Goal: Task Accomplishment & Management: Complete application form

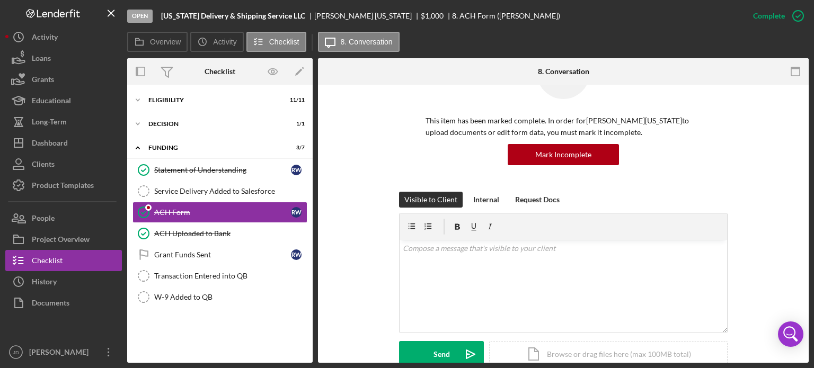
scroll to position [159, 0]
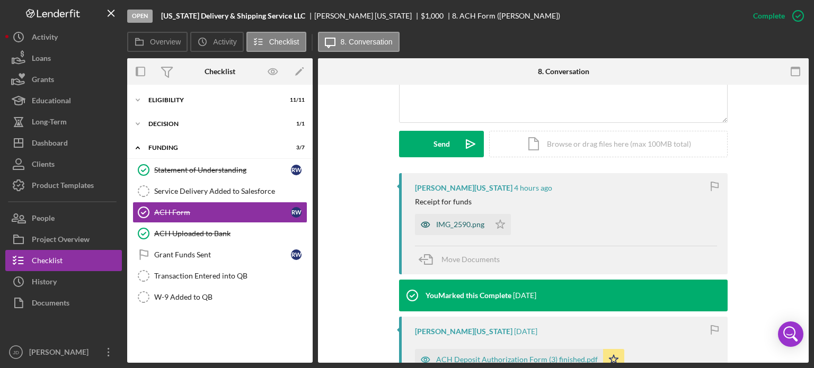
click at [472, 226] on div "IMG_2590.png" at bounding box center [460, 224] width 48 height 8
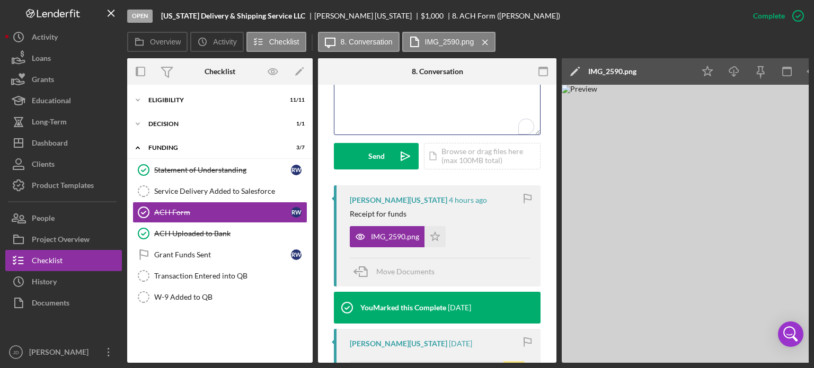
click at [391, 101] on div "v Color teal Color pink Remove color Add row above Add row below Add column bef…" at bounding box center [437, 88] width 206 height 93
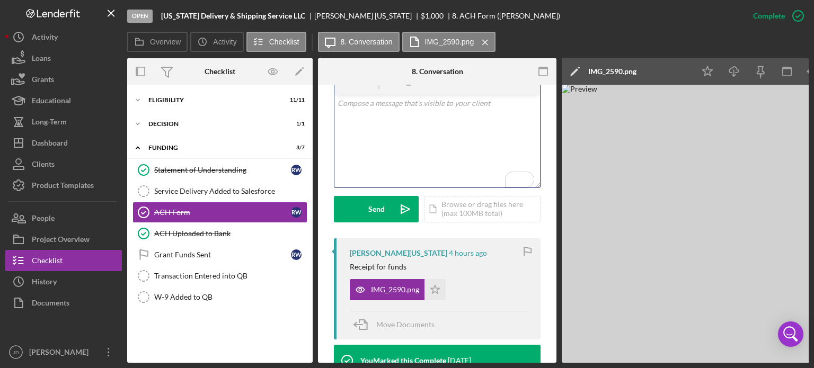
scroll to position [224, 0]
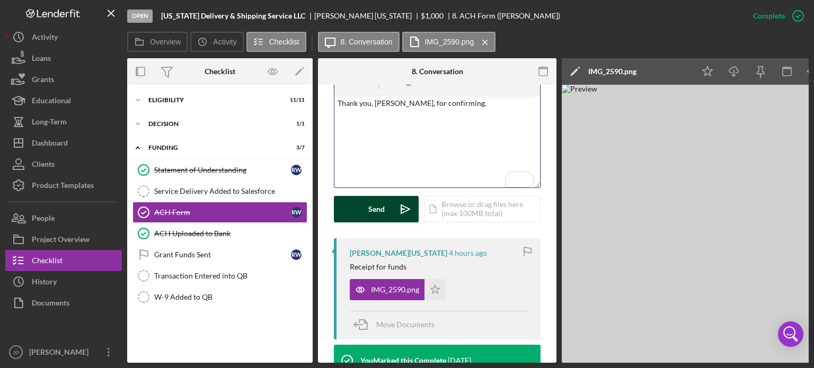
click at [357, 199] on button "Send Icon/icon-invite-send" at bounding box center [376, 209] width 85 height 26
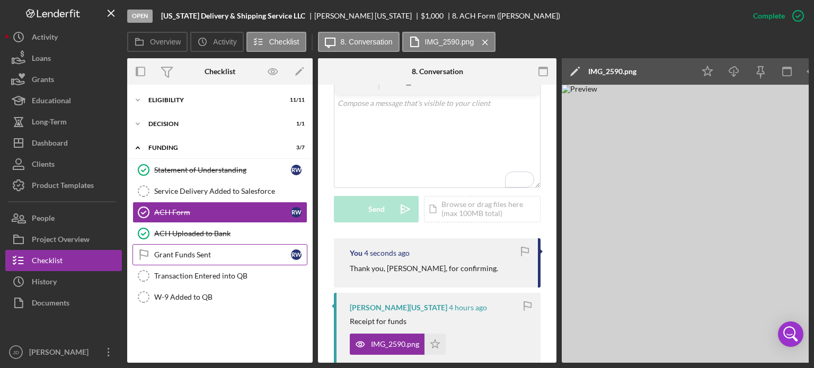
click at [188, 251] on div "Grant Funds Sent" at bounding box center [222, 255] width 137 height 8
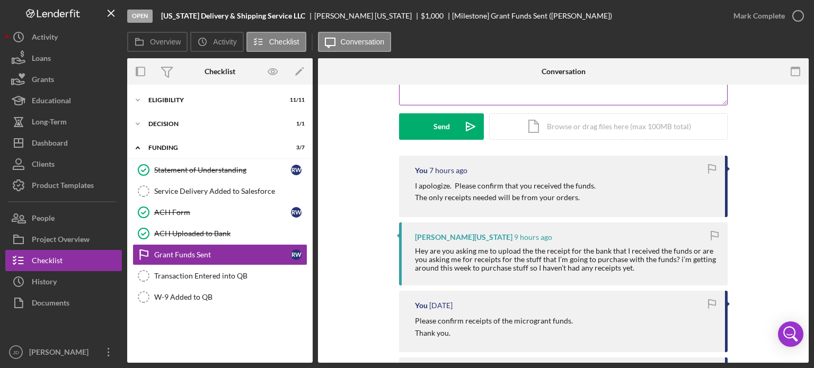
scroll to position [159, 0]
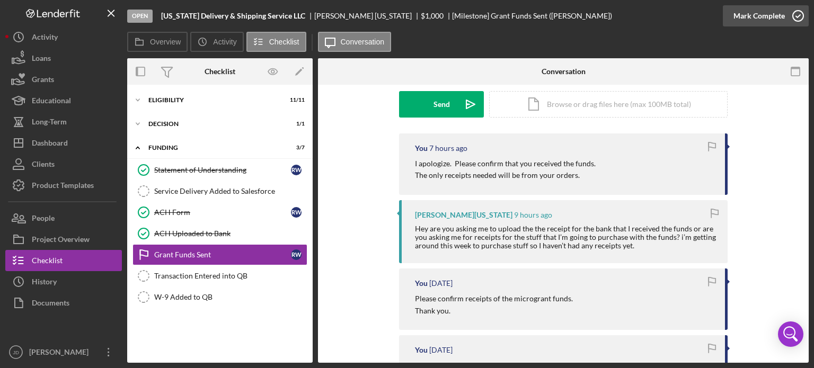
click at [798, 10] on icon "button" at bounding box center [797, 16] width 26 height 26
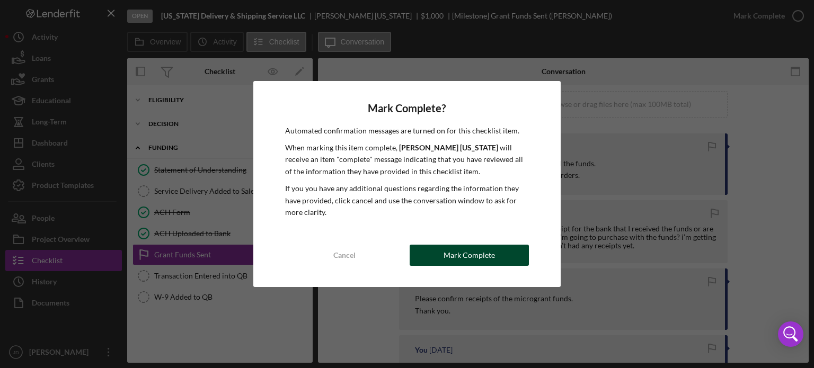
click at [438, 249] on button "Mark Complete" at bounding box center [468, 255] width 119 height 21
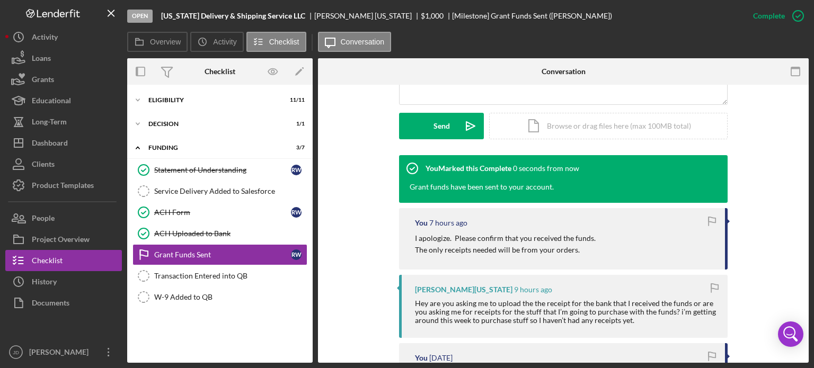
scroll to position [304, 0]
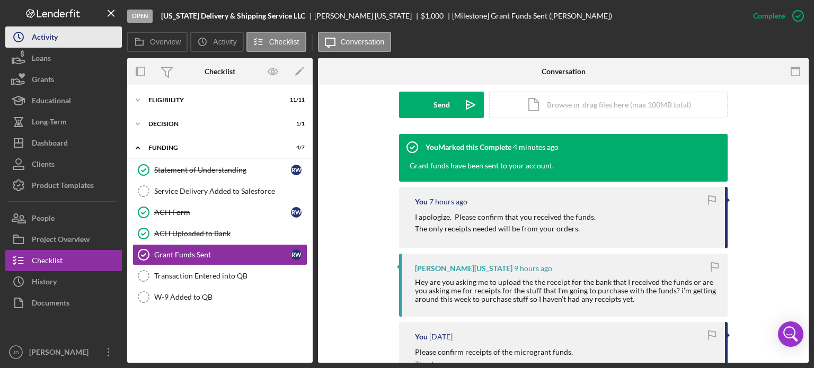
click at [34, 35] on div "Activity" at bounding box center [45, 38] width 26 height 24
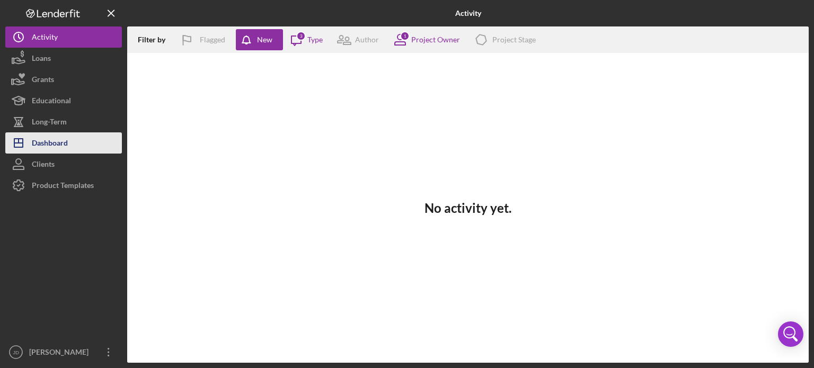
click at [51, 141] on div "Dashboard" at bounding box center [50, 144] width 36 height 24
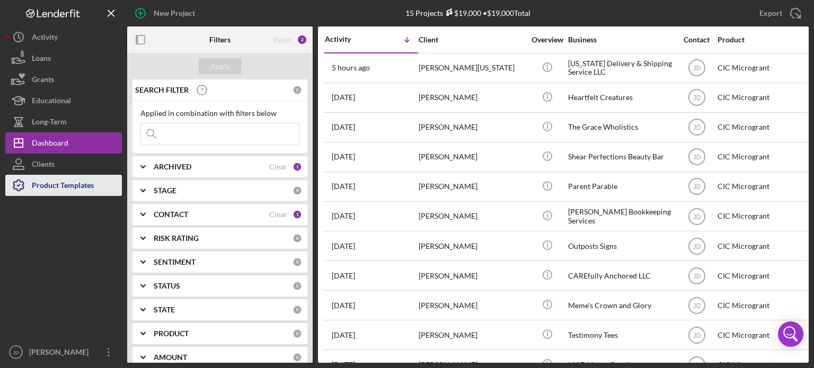
click at [44, 185] on div "Product Templates" at bounding box center [63, 187] width 62 height 24
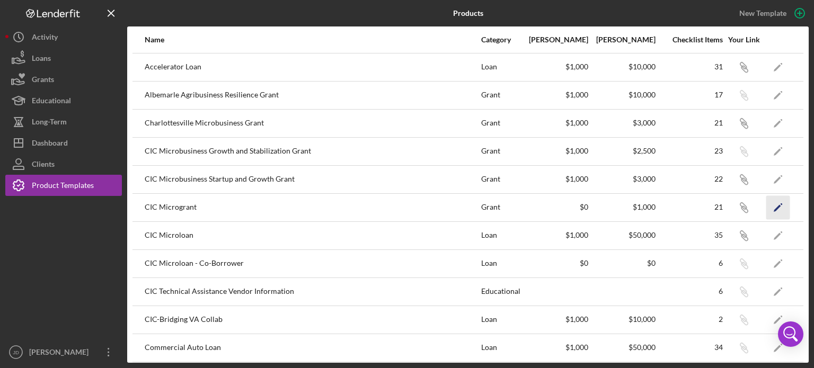
click at [773, 205] on polygon "button" at bounding box center [776, 207] width 7 height 7
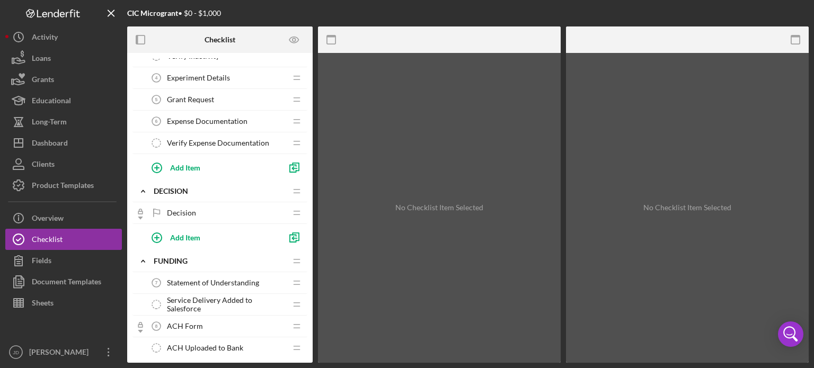
scroll to position [212, 0]
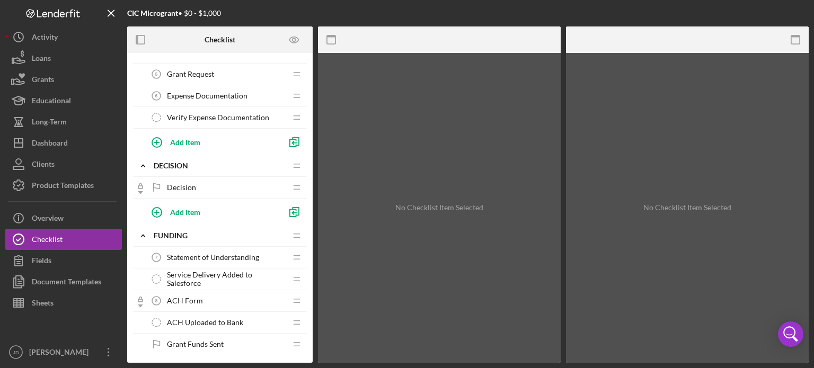
click at [219, 257] on span "Statement of Understanding" at bounding box center [213, 257] width 92 height 8
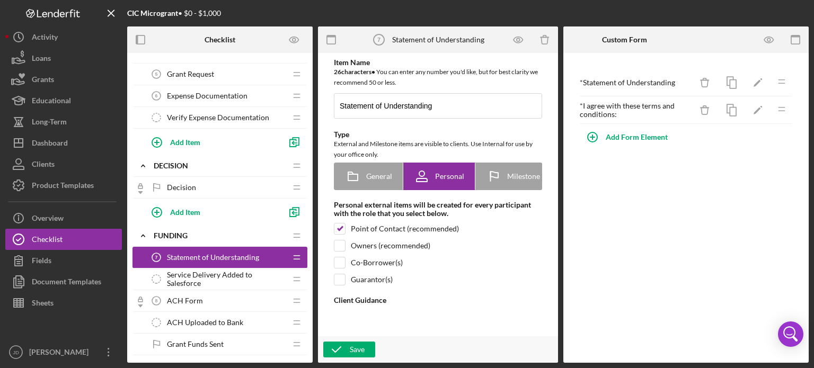
type textarea "<div><span style="font-size: 10pt;">Please acknowledge the following terms by e…"
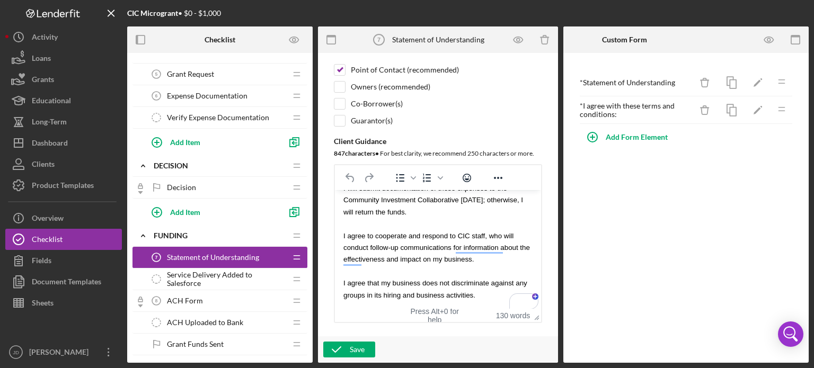
scroll to position [212, 0]
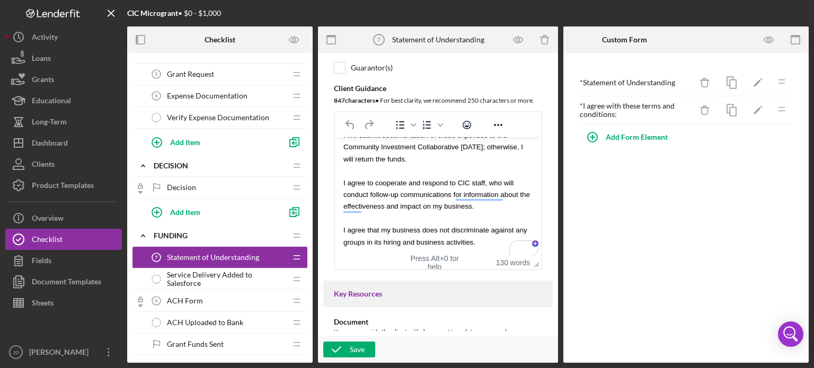
click at [211, 275] on span "Service Delivery Added to Salesforce" at bounding box center [226, 279] width 119 height 17
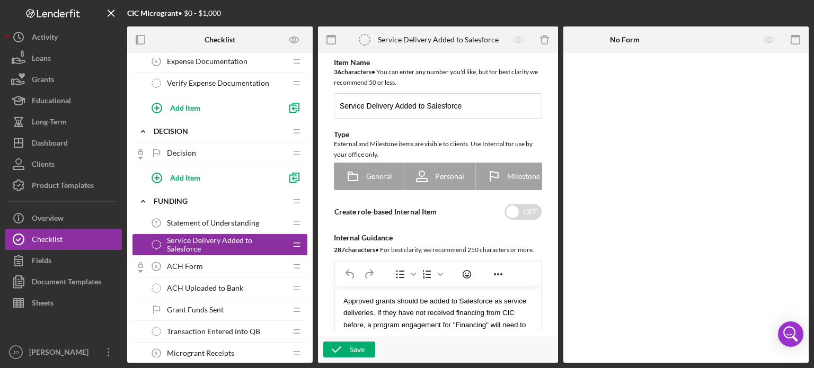
scroll to position [265, 0]
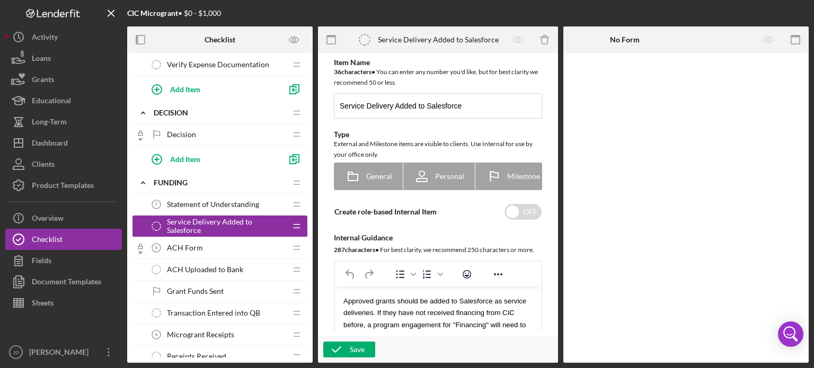
click at [226, 271] on span "ACH Uploaded to Bank" at bounding box center [205, 269] width 76 height 8
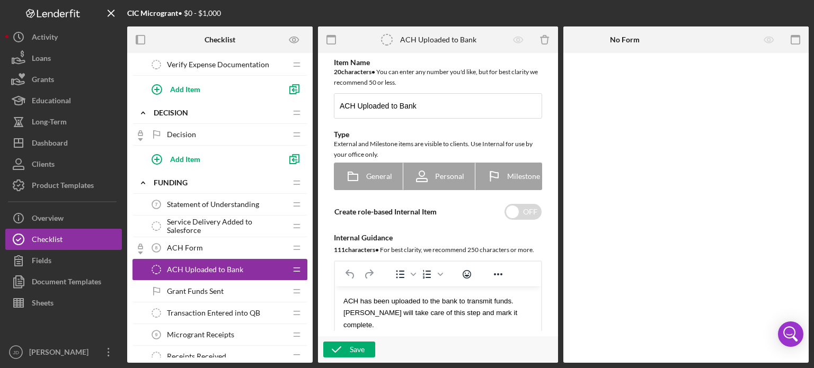
click at [225, 290] on div "Grant Funds Sent Grant Funds Sent" at bounding box center [216, 291] width 140 height 21
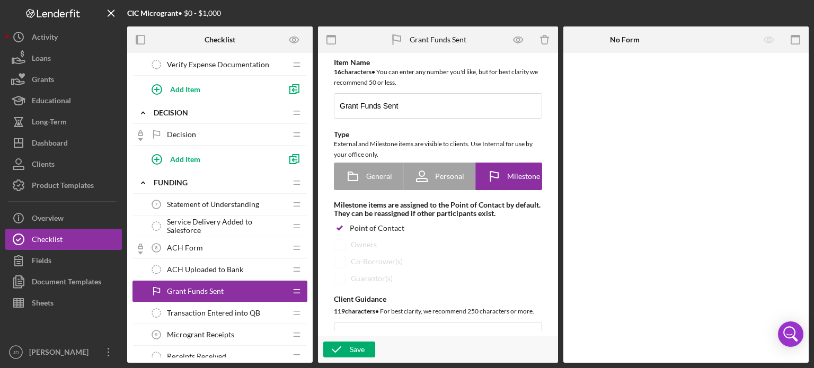
click at [229, 309] on span "Transaction Entered into QB" at bounding box center [213, 313] width 93 height 8
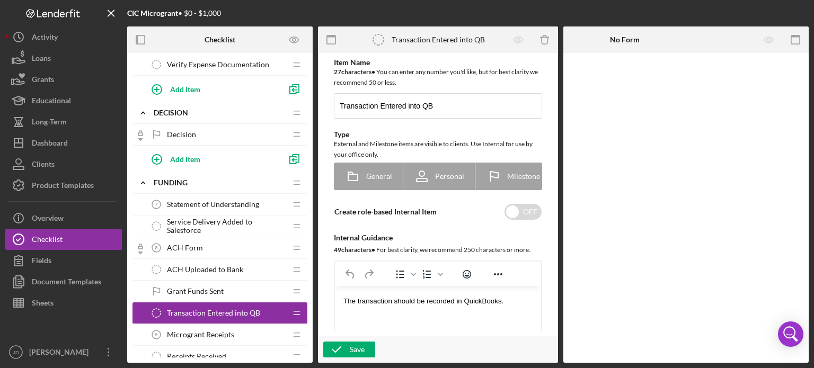
click at [231, 330] on span "Microgrant Receipts" at bounding box center [200, 334] width 67 height 8
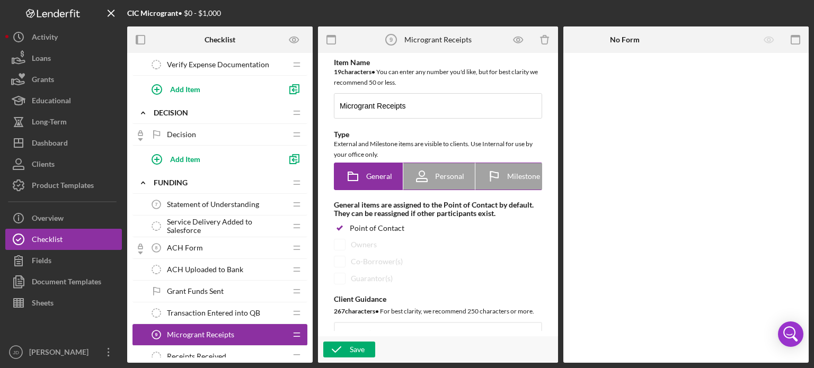
click at [436, 175] on span "Personal" at bounding box center [449, 176] width 29 height 8
radio input "false"
radio input "true"
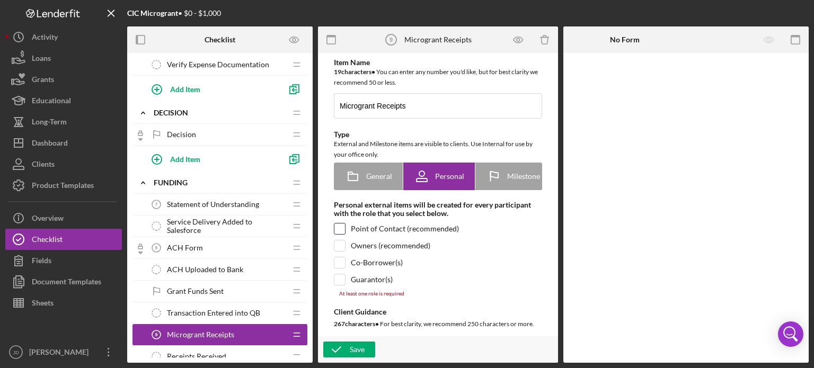
click at [342, 230] on input "checkbox" at bounding box center [339, 229] width 11 height 11
checkbox input "true"
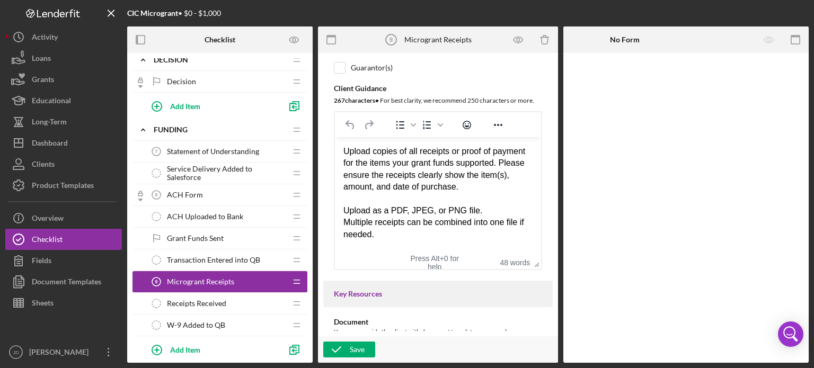
scroll to position [371, 0]
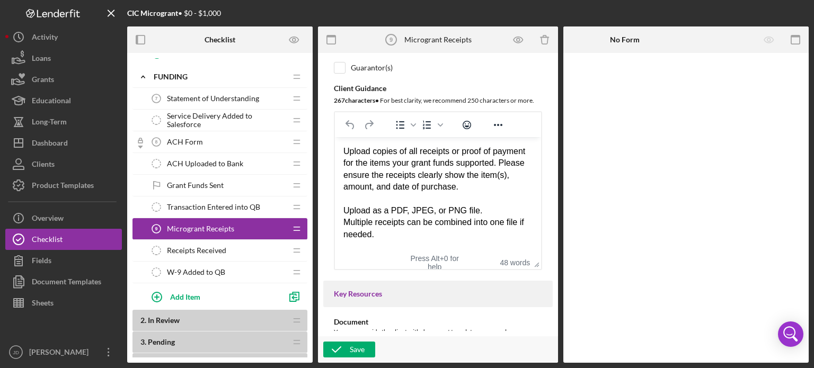
click at [227, 247] on div "Receipts Received Receipts Received" at bounding box center [216, 250] width 140 height 21
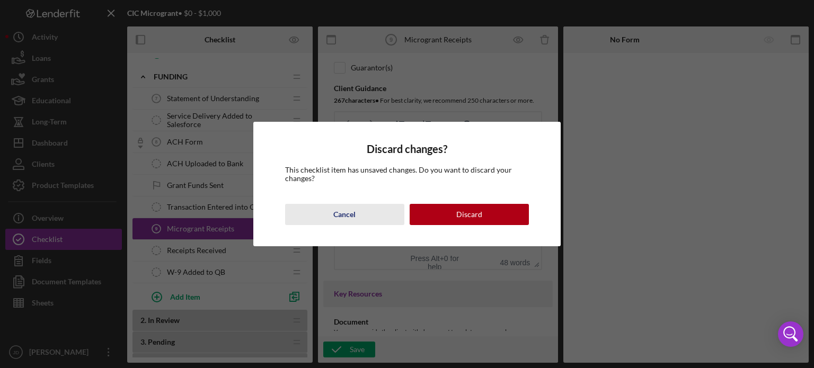
click at [347, 215] on div "Cancel" at bounding box center [344, 214] width 22 height 21
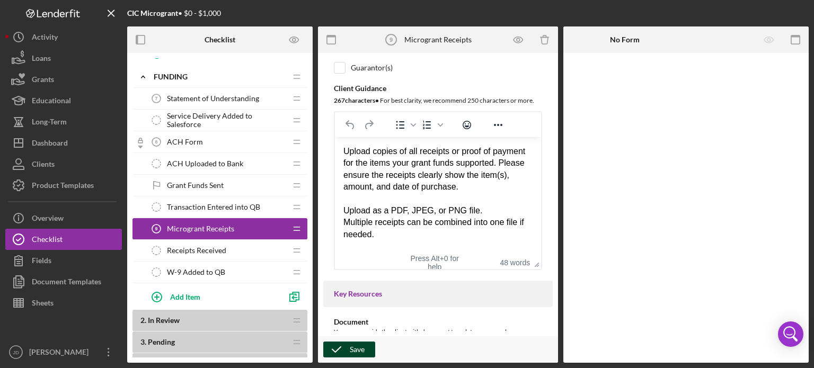
click at [360, 351] on div "Save" at bounding box center [357, 350] width 15 height 16
click at [210, 249] on span "Receipts Received" at bounding box center [196, 250] width 59 height 8
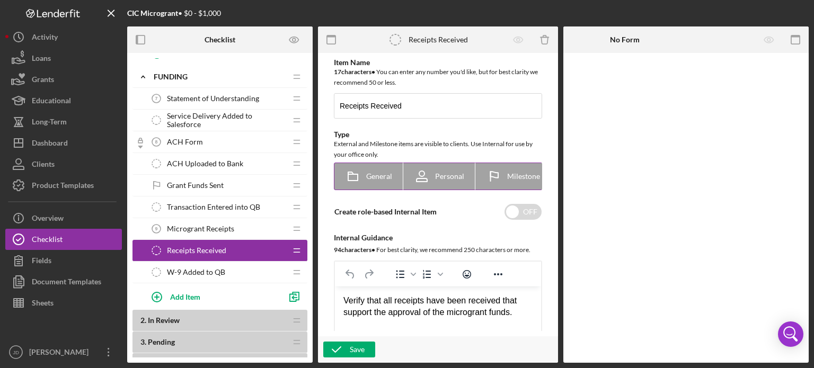
click at [435, 171] on div "Personal" at bounding box center [439, 176] width 50 height 26
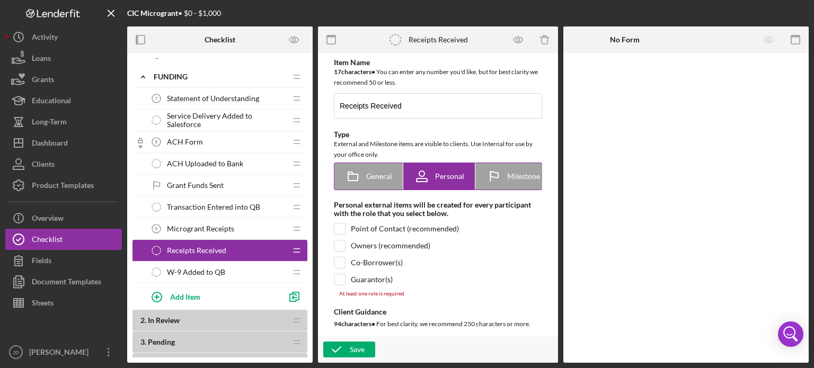
scroll to position [0, 78]
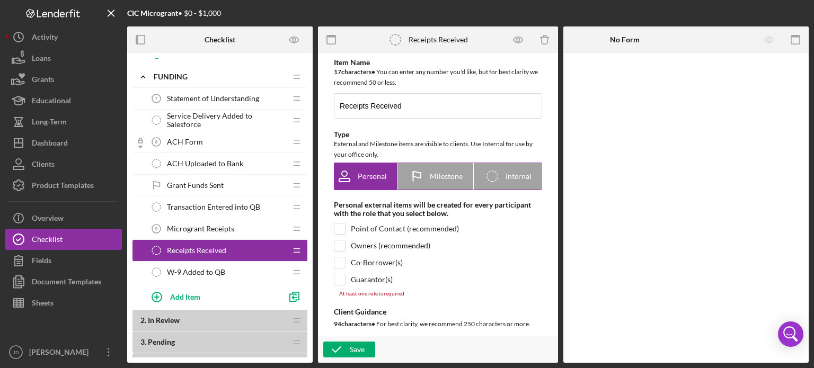
click at [523, 171] on div "Icon/Checklist Item Internal Internal" at bounding box center [507, 176] width 47 height 26
radio input "false"
radio input "true"
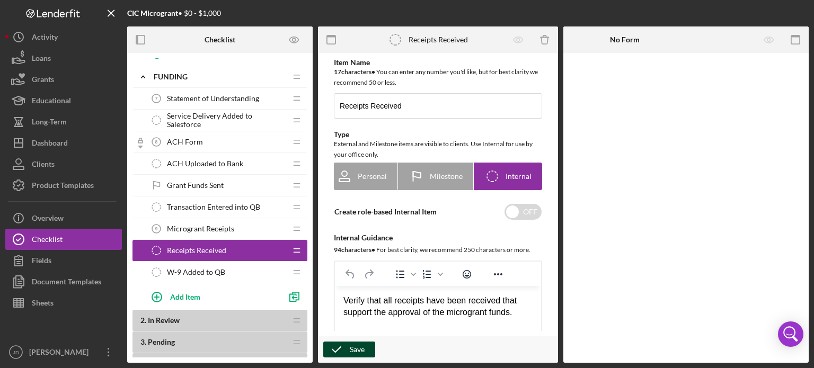
click at [354, 351] on div "Save" at bounding box center [357, 350] width 15 height 16
click at [216, 230] on span "Microgrant Receipts" at bounding box center [200, 229] width 67 height 8
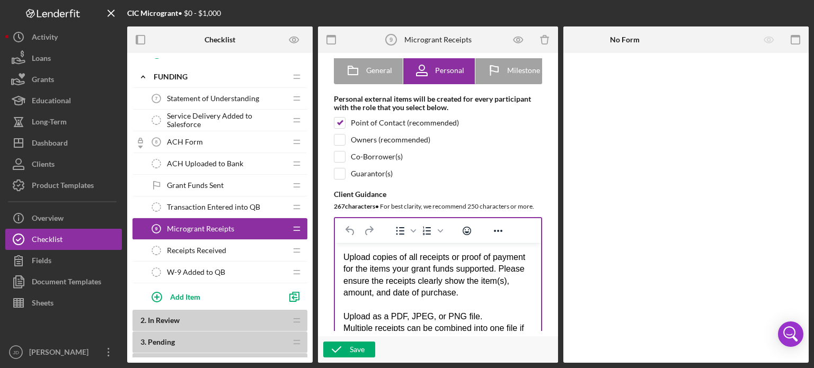
scroll to position [4, 0]
click at [237, 273] on div "W-9 Added to QB W-9 Added to QB" at bounding box center [216, 272] width 140 height 21
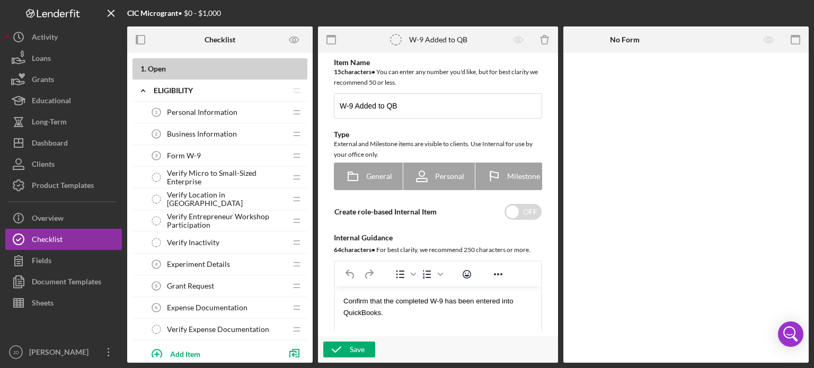
click at [193, 113] on span "Personal Information" at bounding box center [202, 112] width 70 height 8
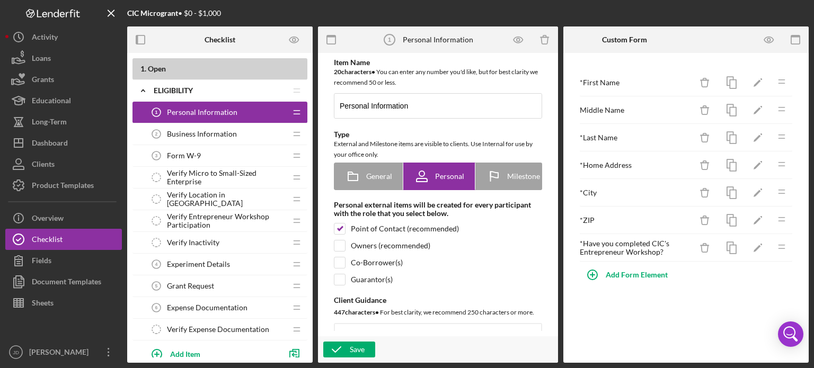
click at [227, 131] on span "Business Information" at bounding box center [202, 134] width 70 height 8
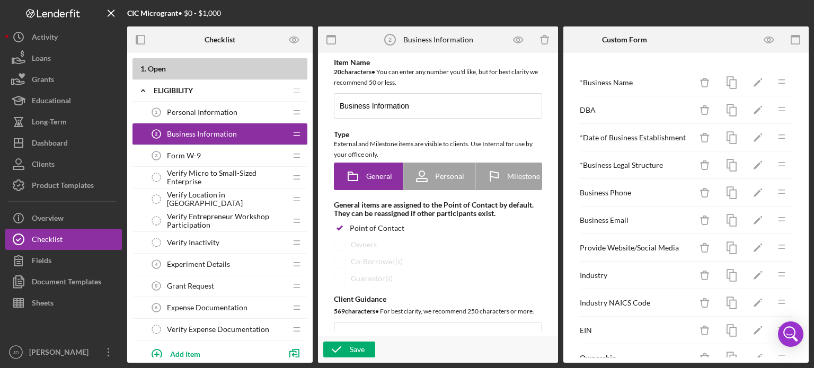
click at [179, 158] on span "Form W-9" at bounding box center [184, 155] width 34 height 8
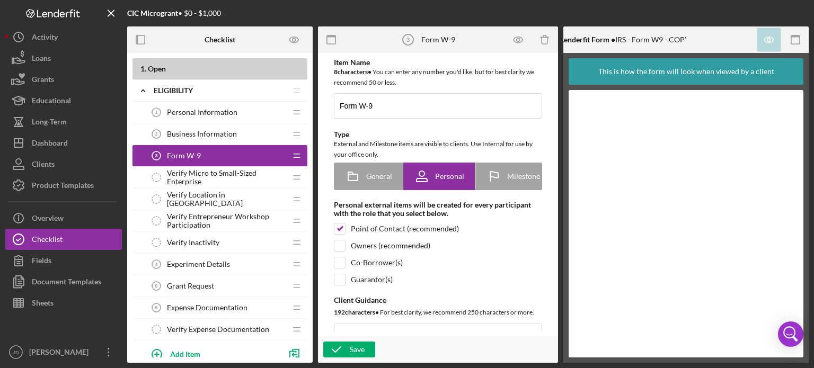
click at [178, 180] on span "Verify Micro to Small-Sized Enterprise" at bounding box center [226, 177] width 119 height 17
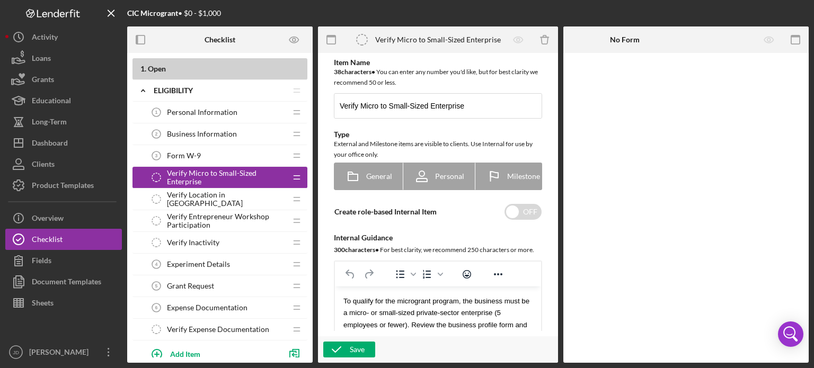
click at [225, 113] on span "Personal Information" at bounding box center [202, 112] width 70 height 8
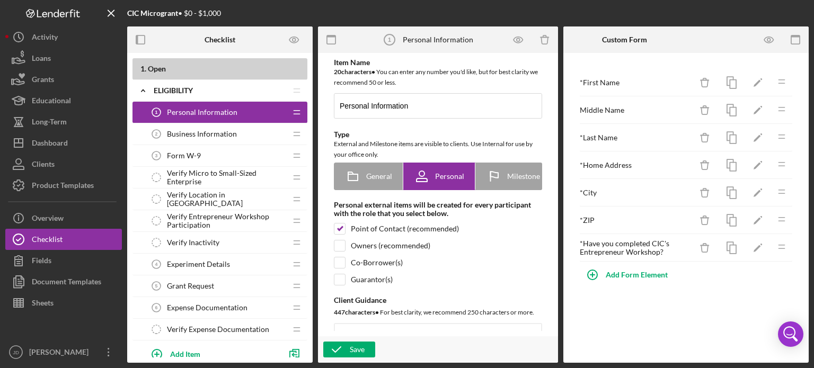
click at [218, 137] on span "Business Information" at bounding box center [202, 134] width 70 height 8
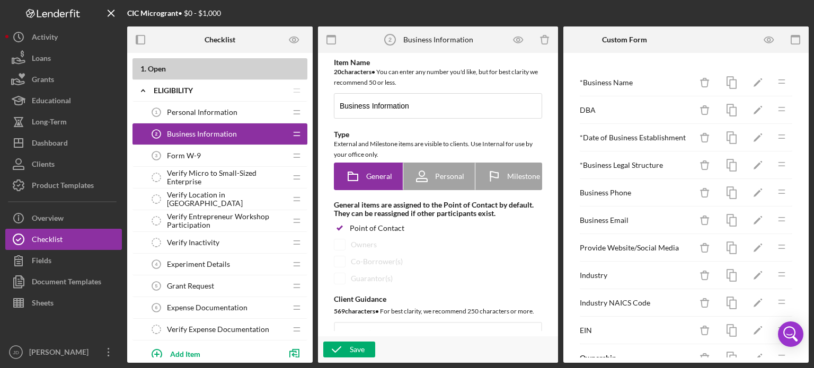
click at [216, 155] on div "Form W-9 3 Form W-9" at bounding box center [216, 155] width 140 height 21
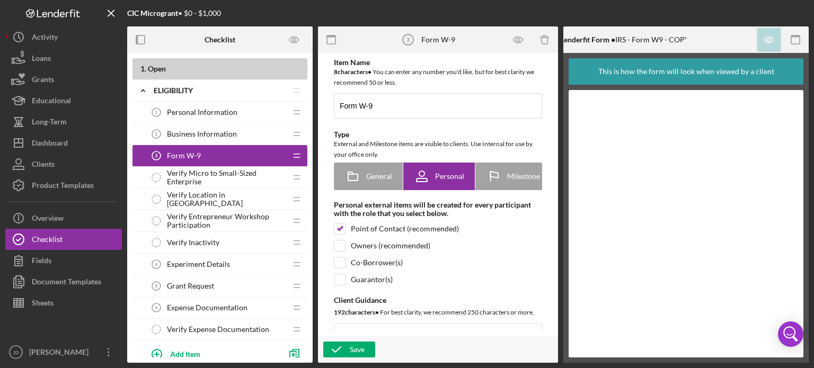
click at [215, 175] on span "Verify Micro to Small-Sized Enterprise" at bounding box center [226, 177] width 119 height 17
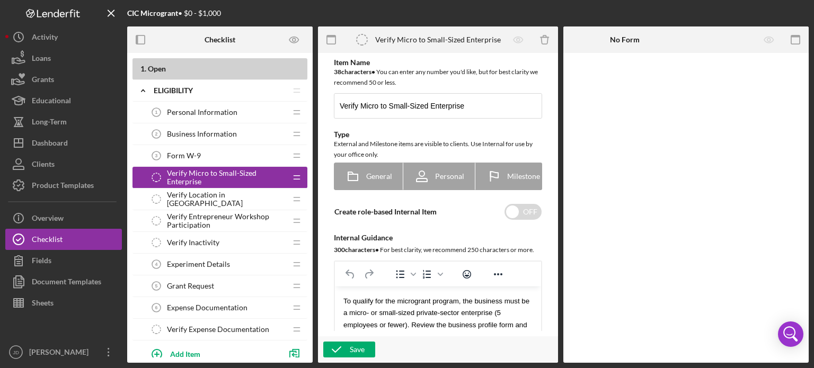
click at [208, 198] on span "Verify Location in [GEOGRAPHIC_DATA]" at bounding box center [226, 199] width 119 height 17
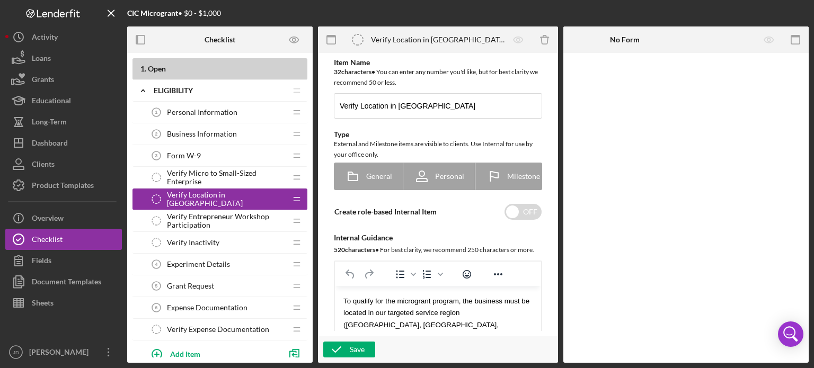
click at [208, 218] on span "Verify Entrepreneur Workshop Participation" at bounding box center [226, 220] width 119 height 17
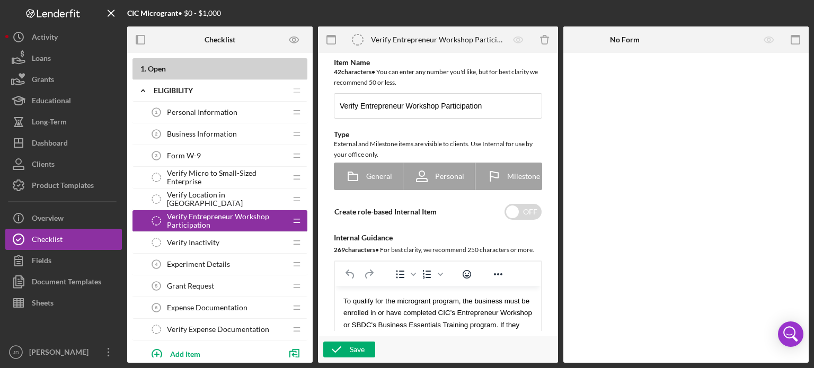
click at [201, 240] on span "Verify Inactivity" at bounding box center [193, 242] width 52 height 8
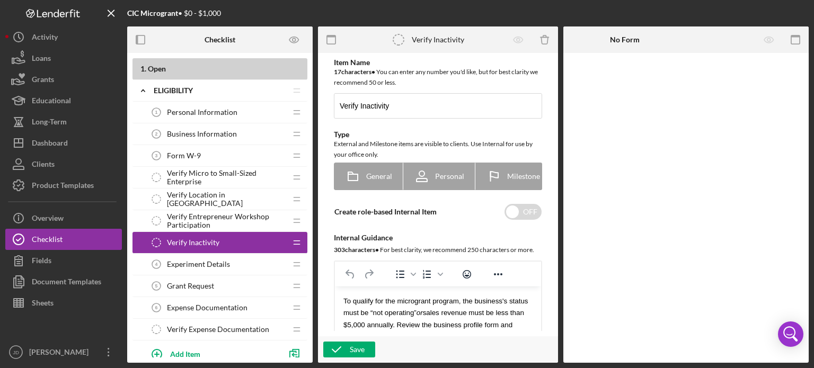
click at [196, 262] on span "Experiment Details" at bounding box center [198, 264] width 63 height 8
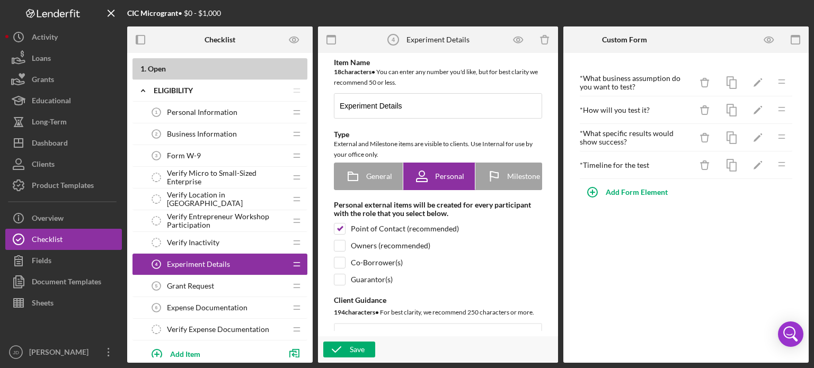
click at [197, 282] on span "Grant Request" at bounding box center [190, 286] width 47 height 8
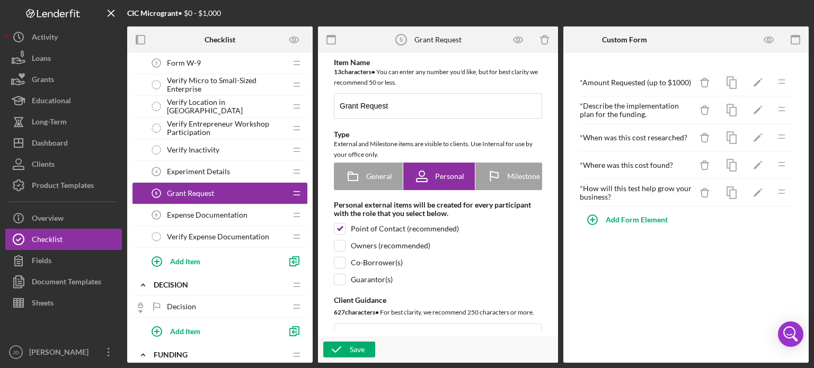
scroll to position [106, 0]
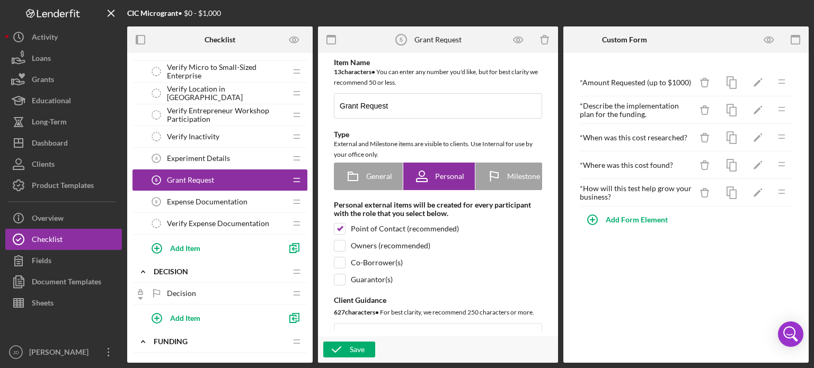
click at [203, 198] on span "Expense Documentation" at bounding box center [207, 202] width 81 height 8
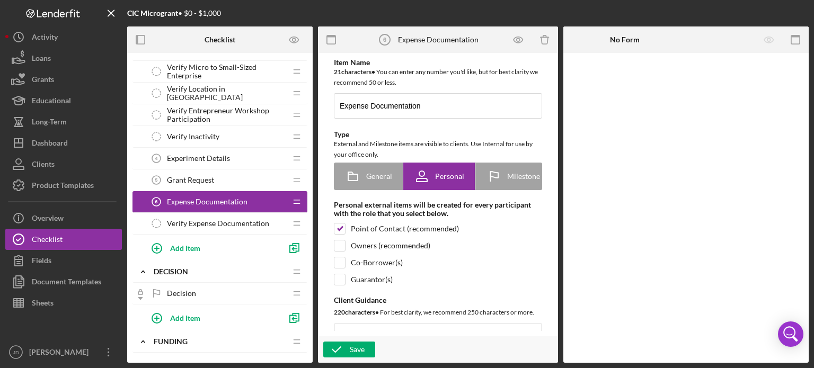
click at [197, 226] on span "Verify Expense Documentation" at bounding box center [218, 223] width 102 height 8
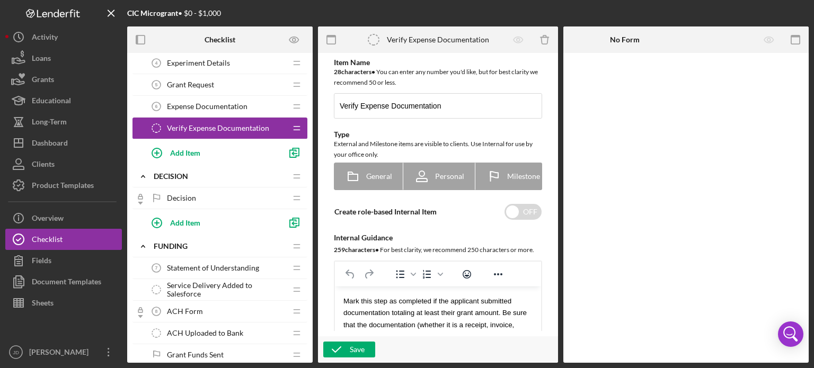
scroll to position [212, 0]
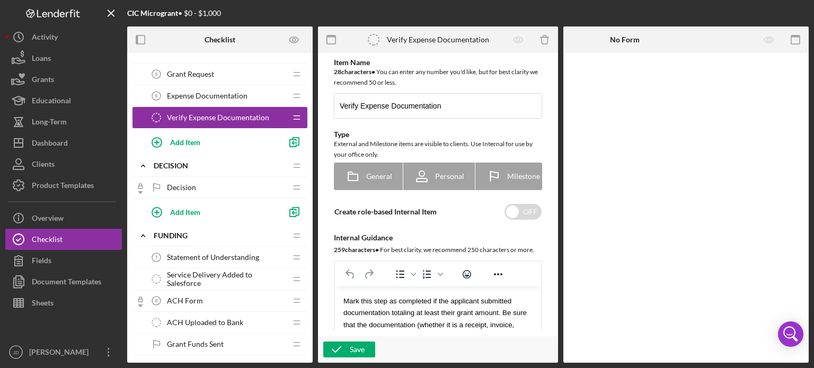
click at [180, 186] on span "Decision" at bounding box center [181, 187] width 29 height 8
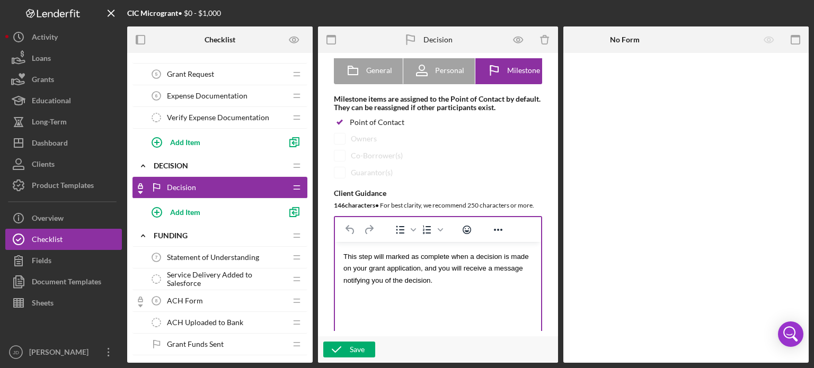
scroll to position [159, 0]
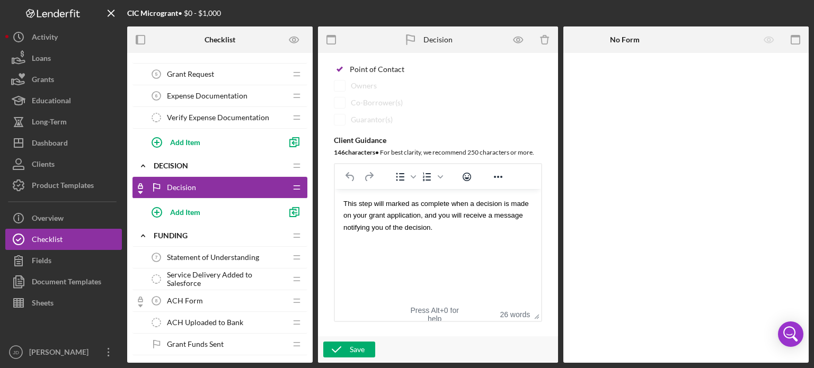
click at [196, 255] on span "Statement of Understanding" at bounding box center [213, 257] width 92 height 8
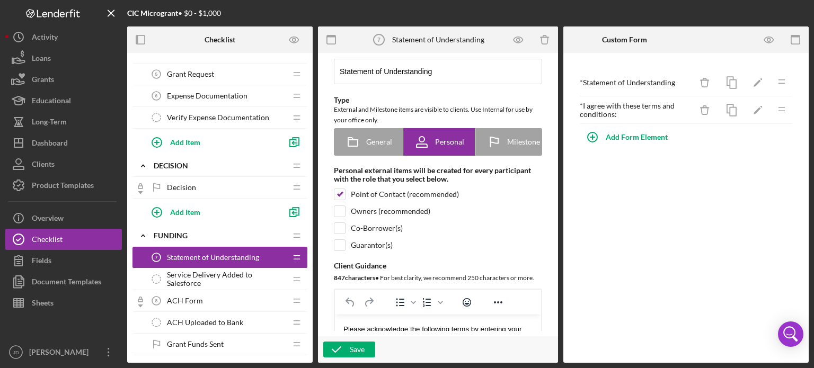
scroll to position [53, 0]
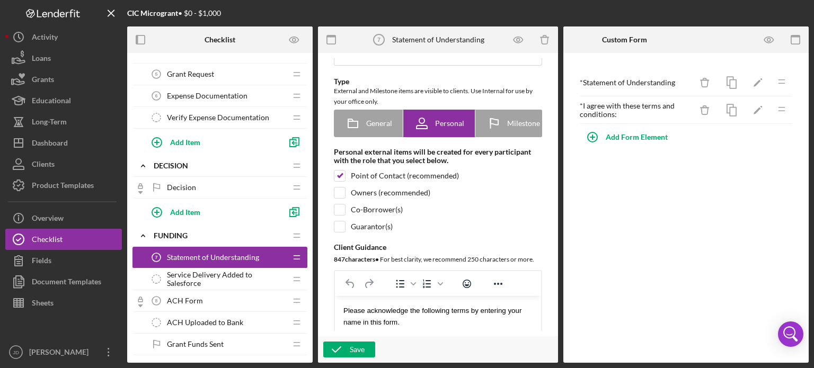
click at [212, 272] on div "Service Delivery Added to Salesforce Service Delivery Added to Salesforce" at bounding box center [216, 279] width 140 height 21
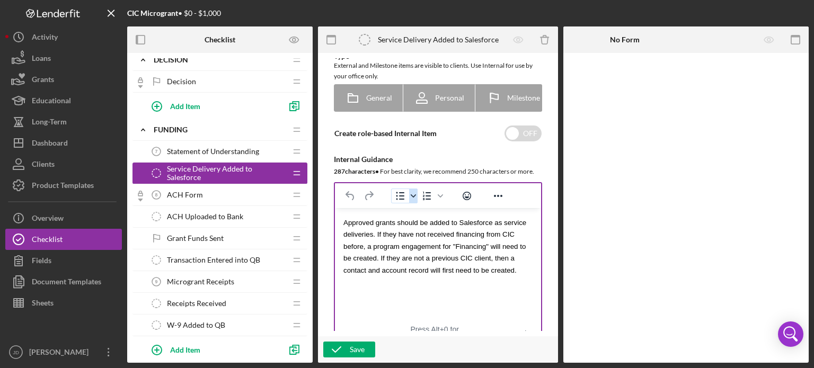
scroll to position [106, 0]
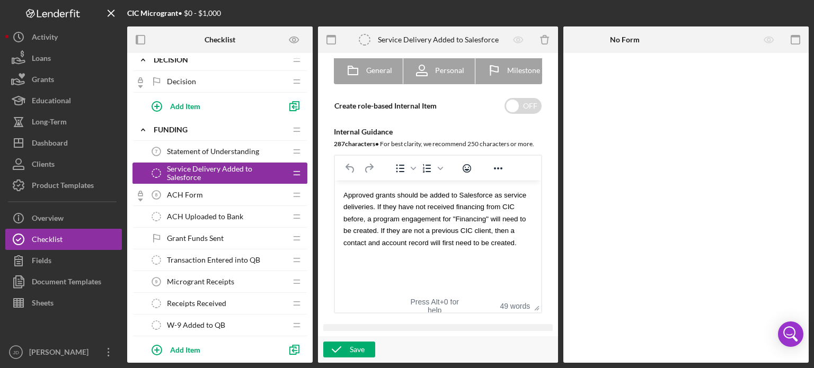
click at [184, 215] on span "ACH Uploaded to Bank" at bounding box center [205, 216] width 76 height 8
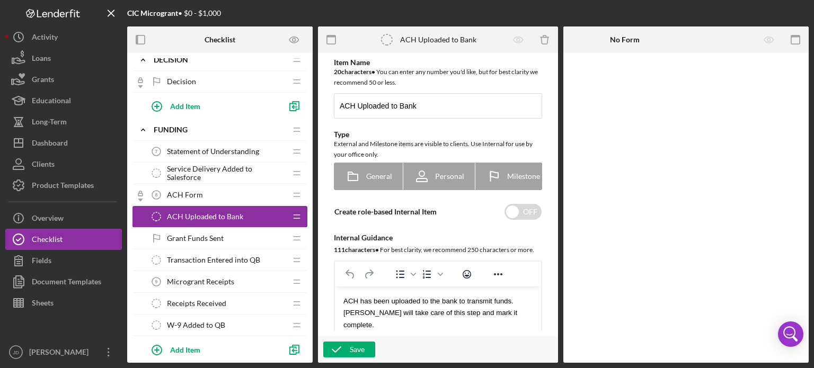
click at [185, 236] on span "Grant Funds Sent" at bounding box center [195, 238] width 57 height 8
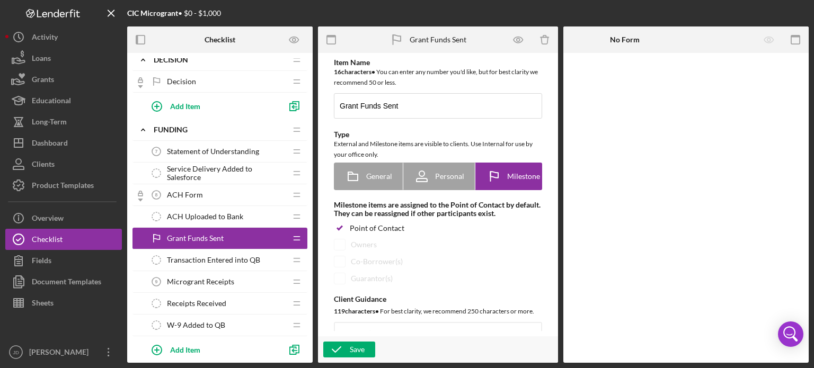
click at [184, 260] on span "Transaction Entered into QB" at bounding box center [213, 260] width 93 height 8
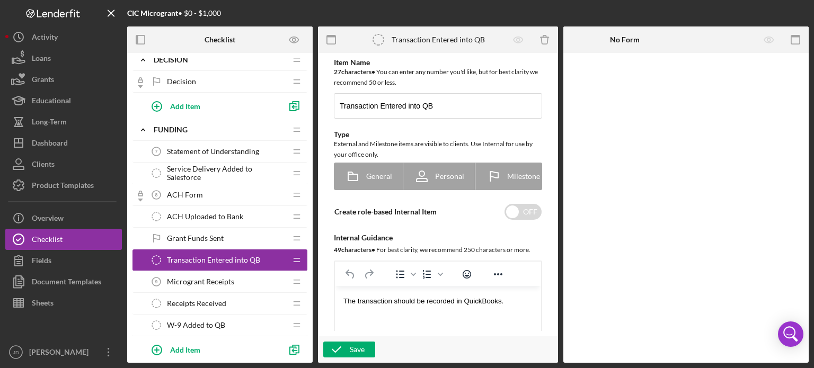
scroll to position [371, 0]
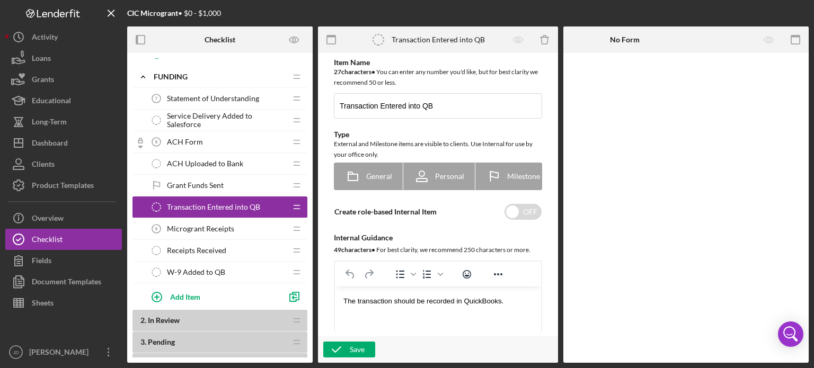
click at [191, 227] on span "Microgrant Receipts" at bounding box center [200, 229] width 67 height 8
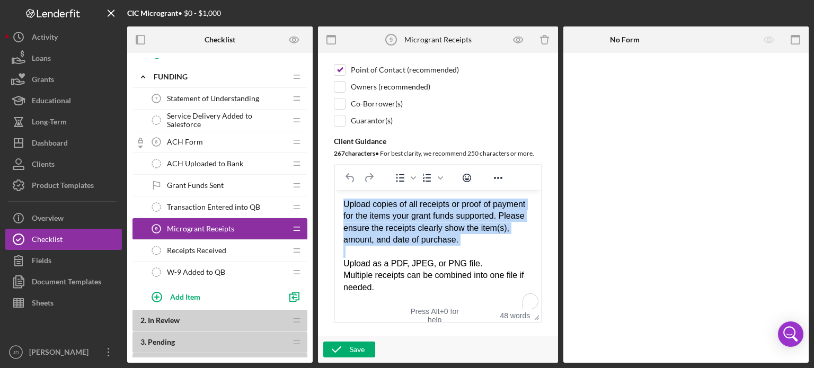
scroll to position [4, 0]
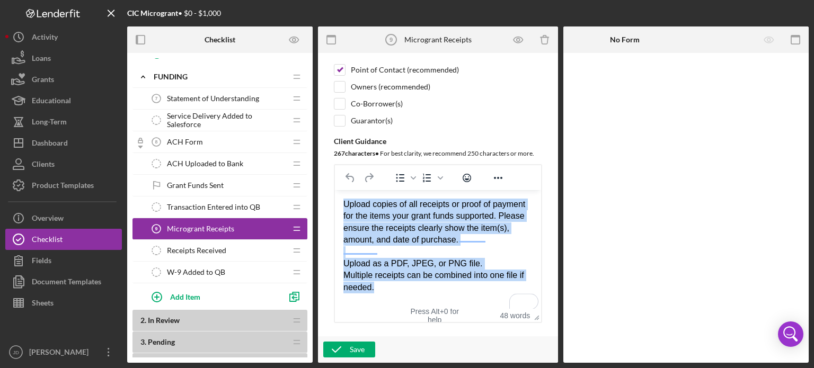
drag, startPoint x: 344, startPoint y: 207, endPoint x: 401, endPoint y: 294, distance: 104.9
click at [401, 293] on body "Upload copies of all receipts or proof of payment for the items your grant fund…" at bounding box center [437, 246] width 189 height 95
click at [496, 182] on icon "Reveal or hide additional toolbar items" at bounding box center [498, 178] width 13 height 13
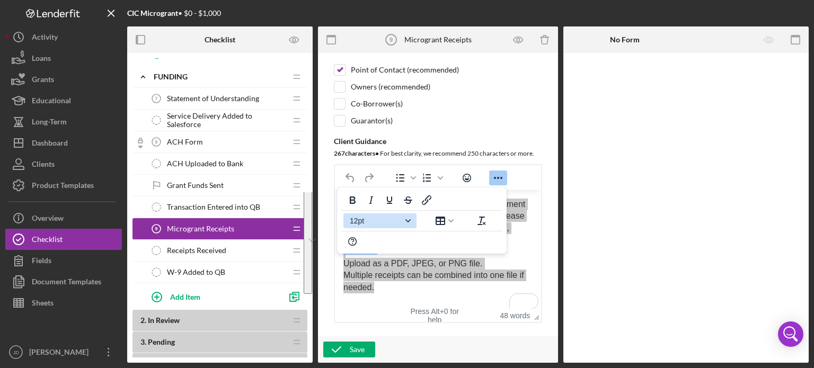
click at [409, 219] on icon "Font size 12pt" at bounding box center [407, 220] width 5 height 5
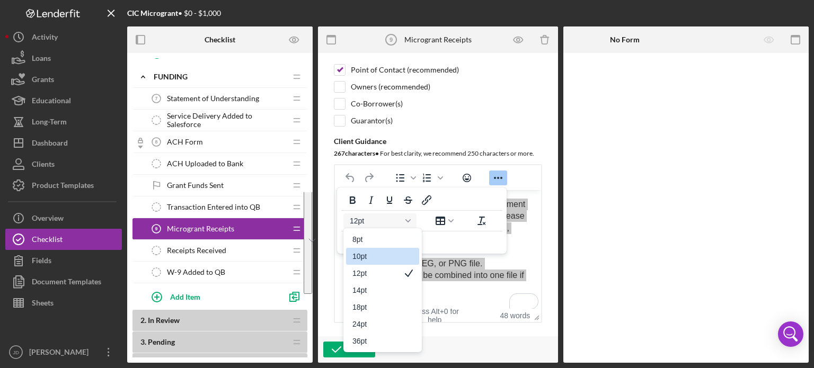
click at [367, 255] on div "10pt" at bounding box center [375, 256] width 46 height 13
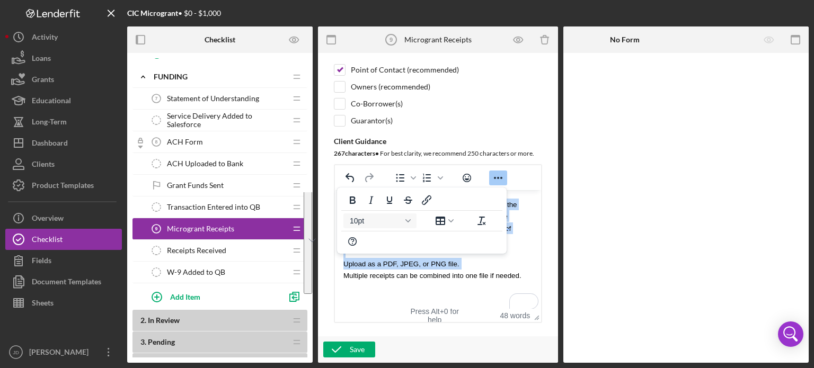
scroll to position [0, 0]
click at [481, 272] on span "Multiple receipts can be combined into one file if needed." at bounding box center [432, 276] width 178 height 8
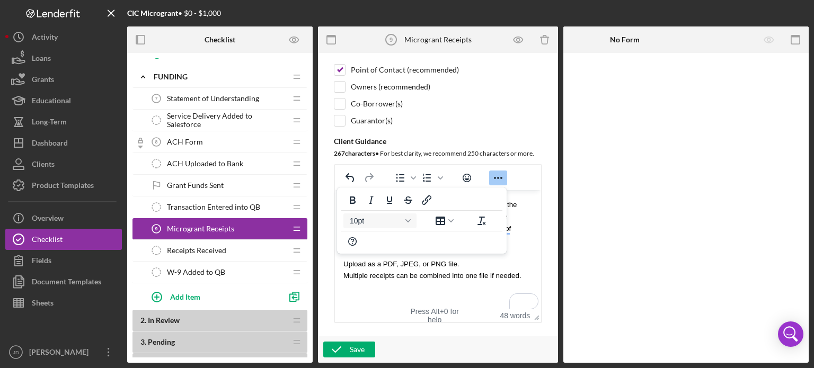
click at [467, 262] on div "Upload as a PDF, JPEG, or PNG file. Multiple receipts can be combined into one …" at bounding box center [437, 270] width 189 height 24
click at [344, 350] on icon "button" at bounding box center [336, 349] width 26 height 26
click at [194, 247] on span "Receipts Received" at bounding box center [196, 250] width 59 height 8
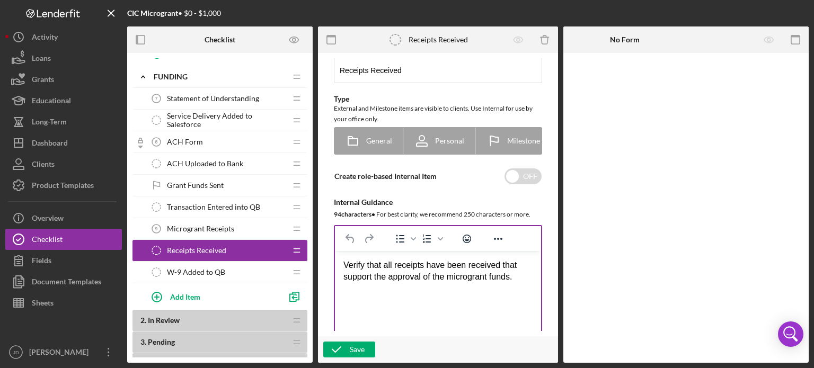
scroll to position [53, 0]
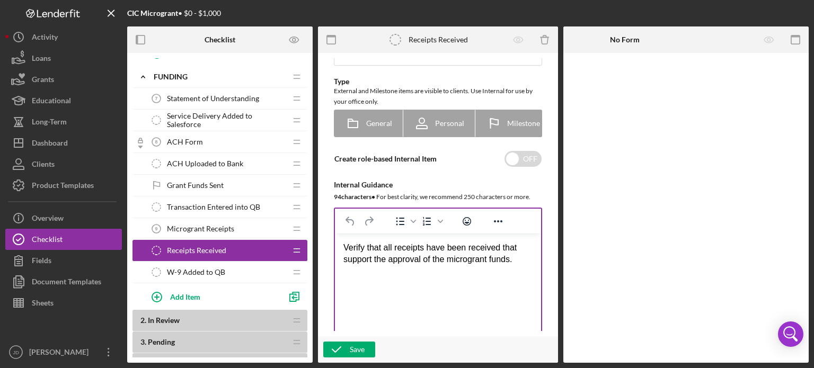
click at [463, 258] on div "Verify that all receipts have been received that support the approval of the mi…" at bounding box center [437, 254] width 189 height 24
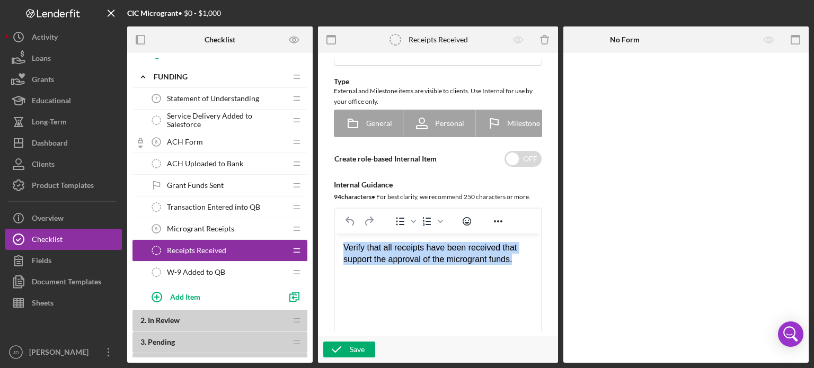
drag, startPoint x: 524, startPoint y: 262, endPoint x: 338, endPoint y: 252, distance: 186.2
click at [338, 252] on html "Verify that all receipts have been received that support the approval of the mi…" at bounding box center [438, 254] width 206 height 41
click at [499, 224] on icon "Reveal or hide additional toolbar items" at bounding box center [498, 221] width 13 height 13
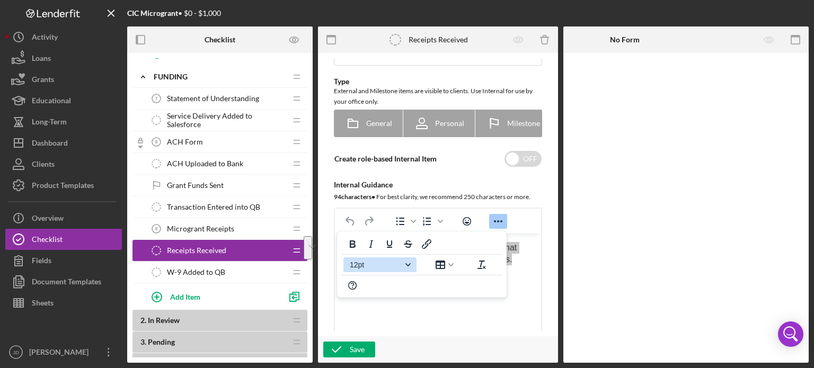
click at [383, 265] on span "12pt" at bounding box center [376, 265] width 52 height 8
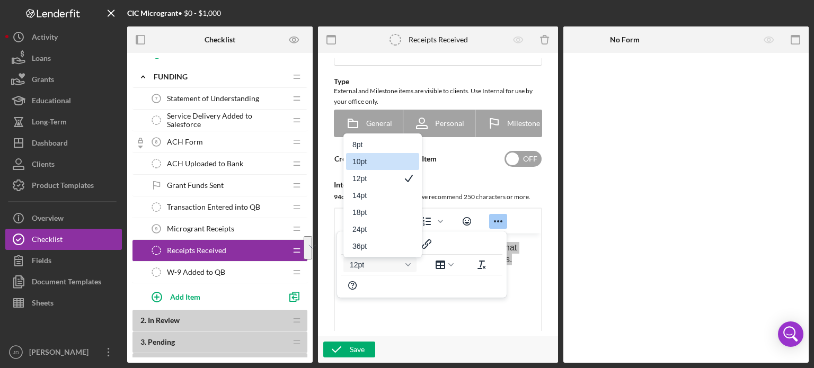
click at [367, 163] on div "10pt" at bounding box center [375, 161] width 46 height 13
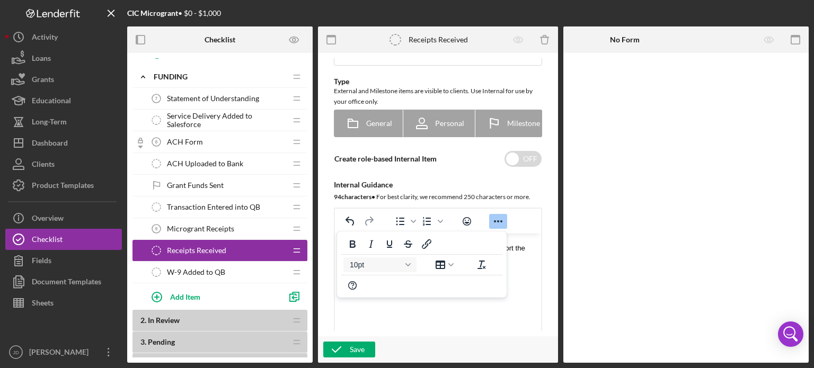
click at [471, 274] on html "Verify that all receipts have been received that support the approval of the mi…" at bounding box center [438, 254] width 206 height 41
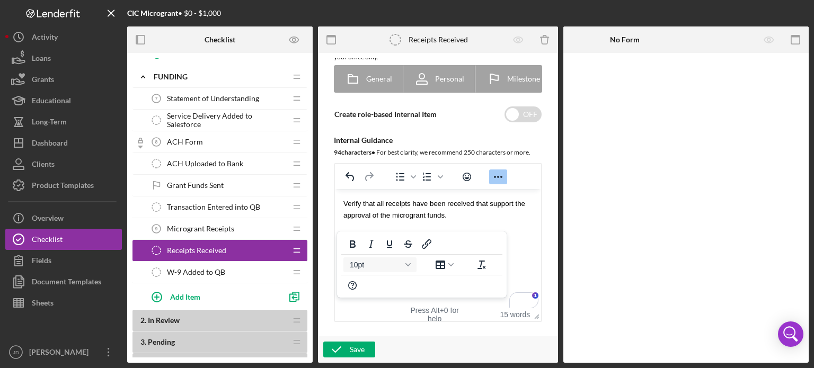
scroll to position [159, 0]
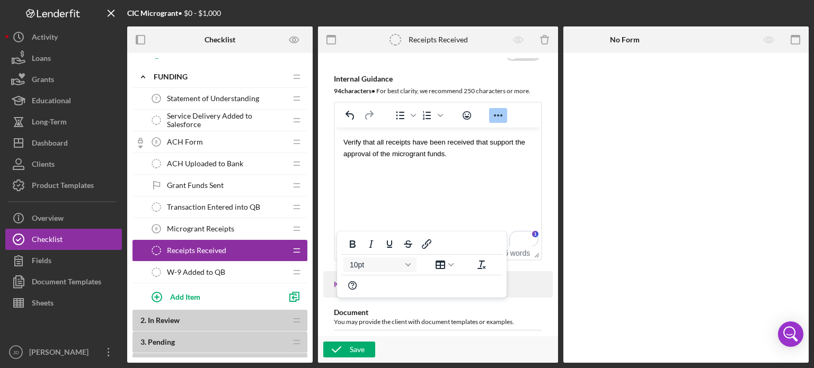
click at [418, 168] on html "Verify that all receipts have been received that support the approval of the mi…" at bounding box center [438, 148] width 206 height 41
click at [463, 168] on html "Verify that all receipts have been received that support the approval of the mi…" at bounding box center [438, 148] width 206 height 41
click at [352, 353] on div "Save" at bounding box center [357, 350] width 15 height 16
click at [215, 226] on span "Microgrant Receipts" at bounding box center [200, 229] width 67 height 8
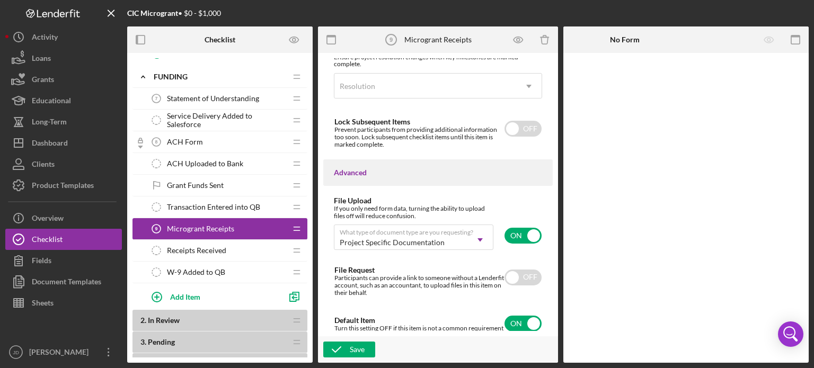
scroll to position [823, 0]
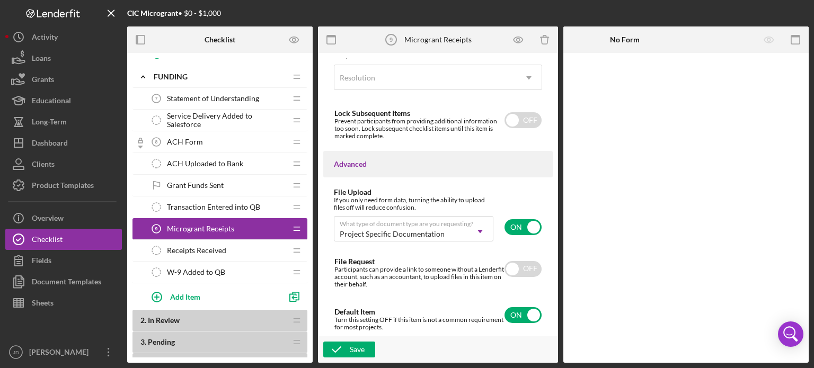
click at [192, 268] on span "W-9 Added to QB" at bounding box center [196, 272] width 58 height 8
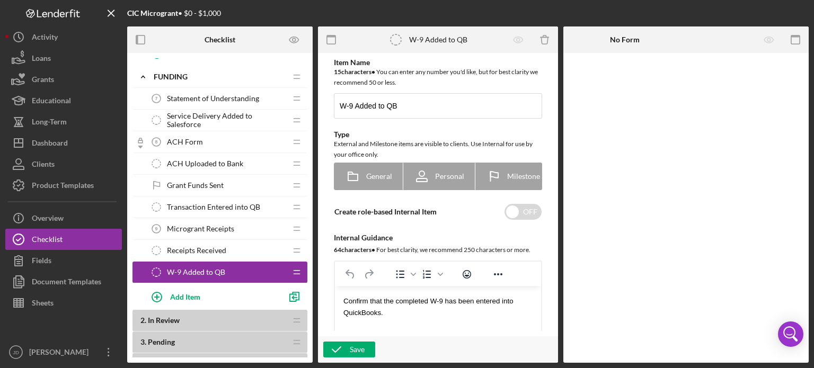
click at [202, 248] on span "Receipts Received" at bounding box center [196, 250] width 59 height 8
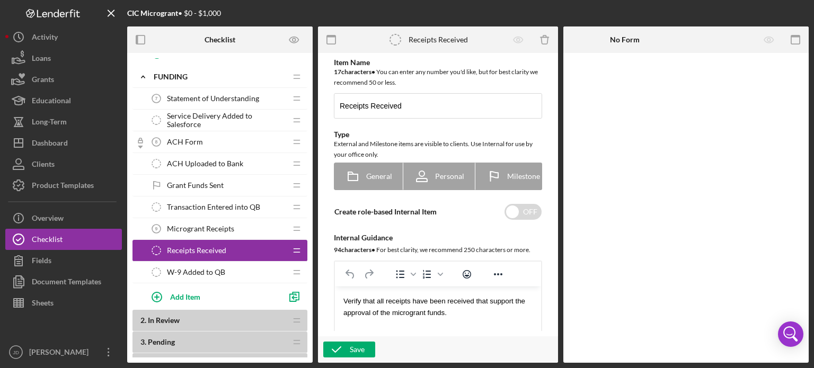
click at [210, 272] on span "W-9 Added to QB" at bounding box center [196, 272] width 58 height 8
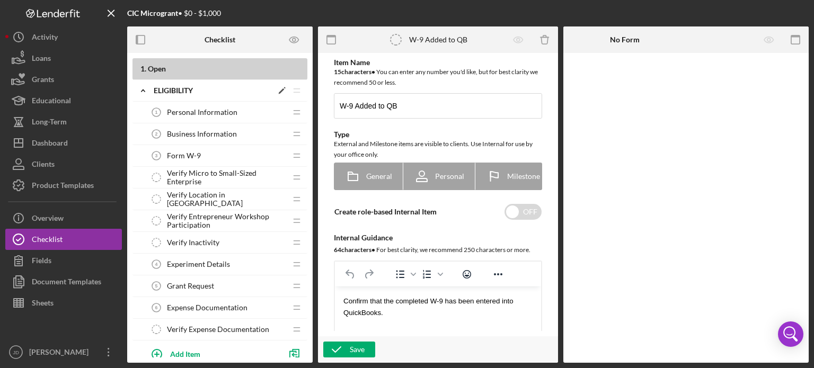
click at [144, 94] on icon "Icon/Expander" at bounding box center [142, 90] width 21 height 21
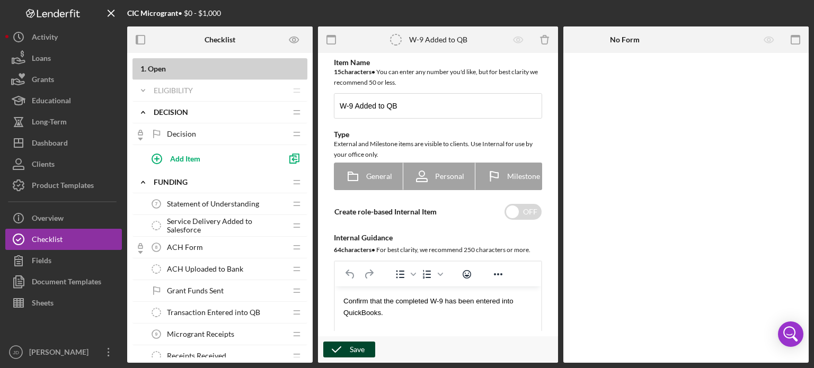
click at [349, 347] on icon "button" at bounding box center [336, 349] width 26 height 26
click at [44, 213] on div "Overview" at bounding box center [48, 220] width 32 height 24
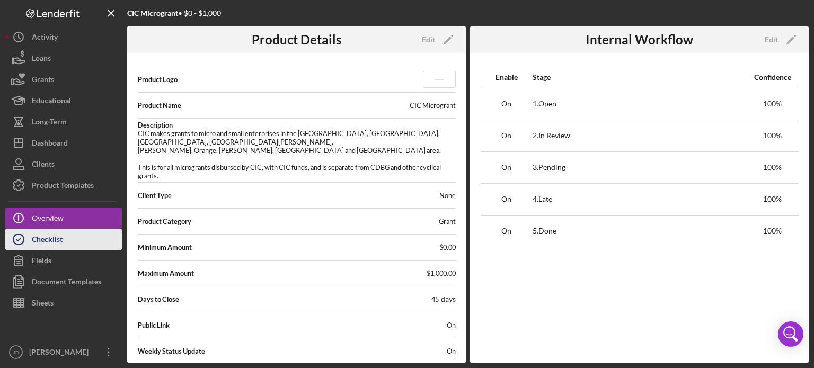
click at [41, 239] on div "Checklist" at bounding box center [47, 241] width 31 height 24
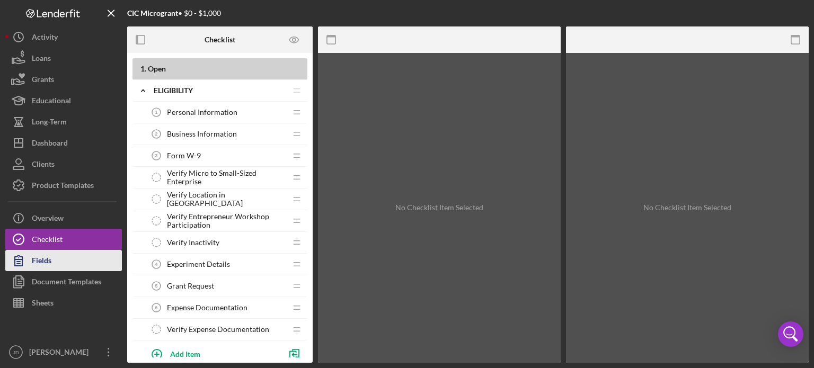
click at [39, 259] on div "Fields" at bounding box center [42, 262] width 20 height 24
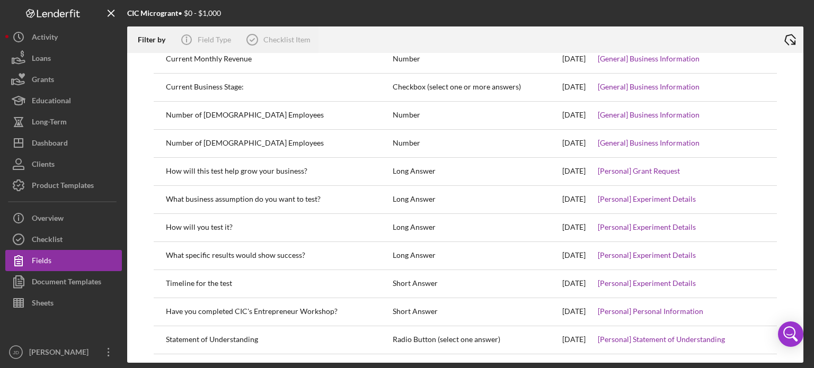
scroll to position [866, 0]
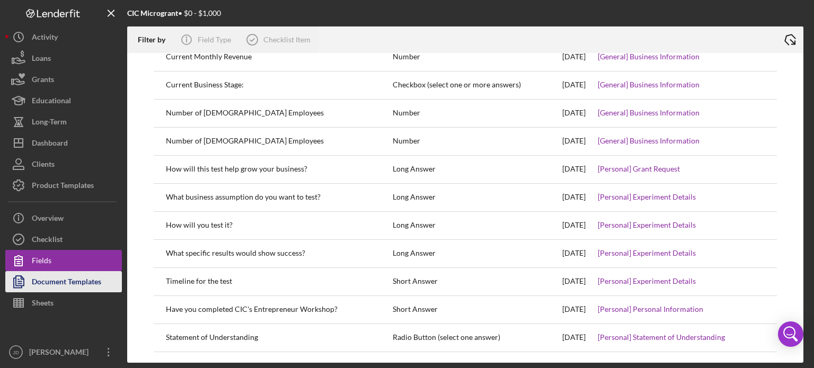
click at [58, 277] on div "Document Templates" at bounding box center [66, 283] width 69 height 24
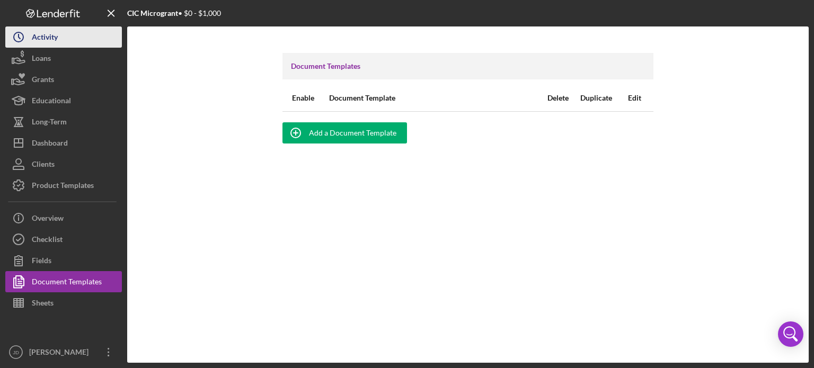
click at [43, 36] on div "Activity" at bounding box center [45, 38] width 26 height 24
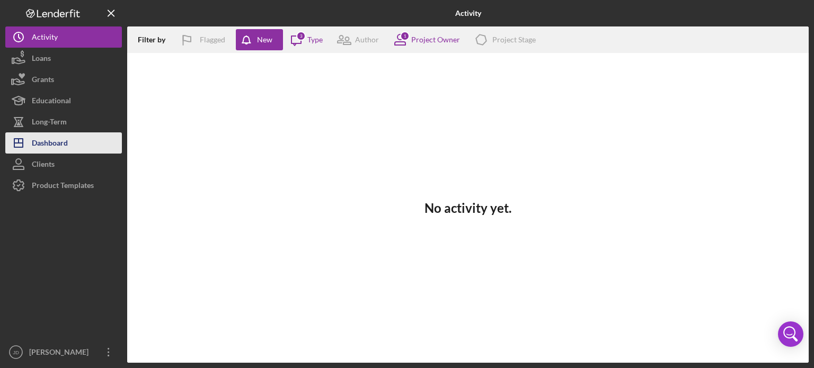
click at [44, 142] on div "Dashboard" at bounding box center [50, 144] width 36 height 24
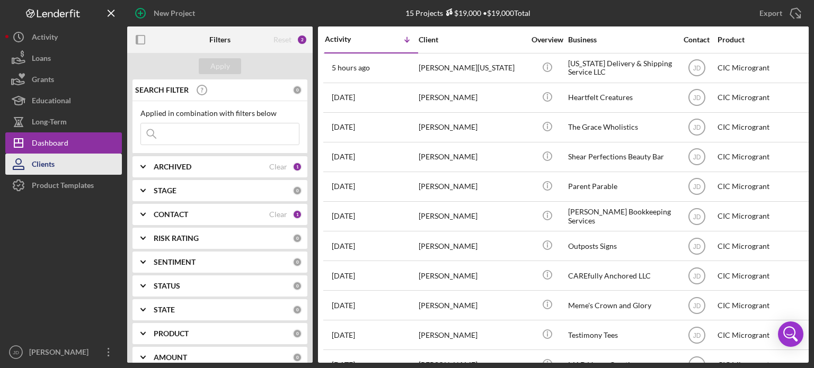
click at [41, 158] on div "Clients" at bounding box center [43, 166] width 23 height 24
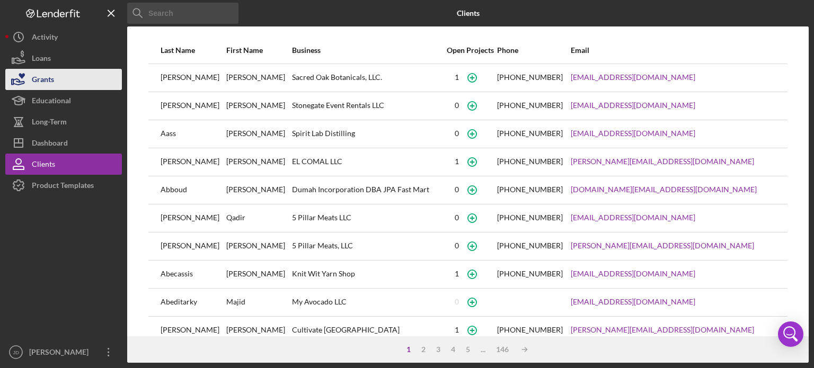
click at [41, 80] on div "Grants" at bounding box center [43, 81] width 22 height 24
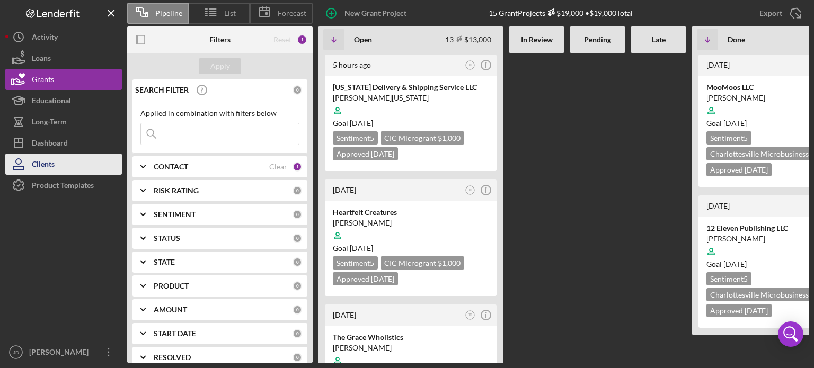
click at [36, 165] on div "Clients" at bounding box center [43, 166] width 23 height 24
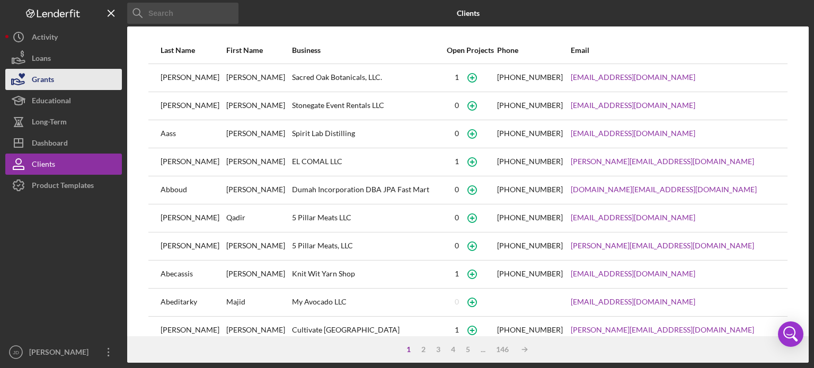
click at [50, 76] on div "Grants" at bounding box center [43, 81] width 22 height 24
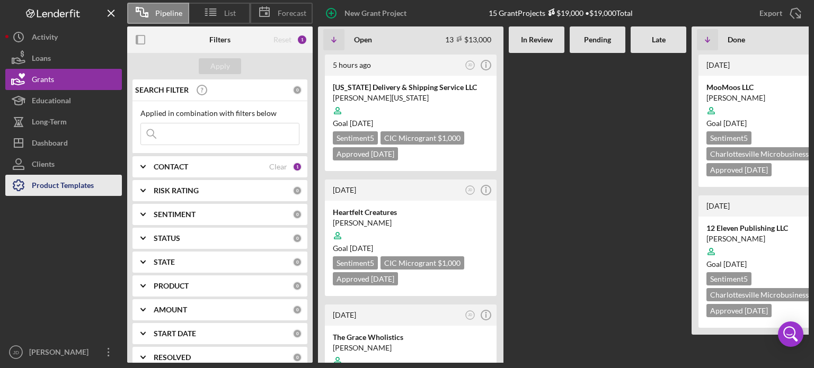
click at [51, 189] on div "Product Templates" at bounding box center [63, 187] width 62 height 24
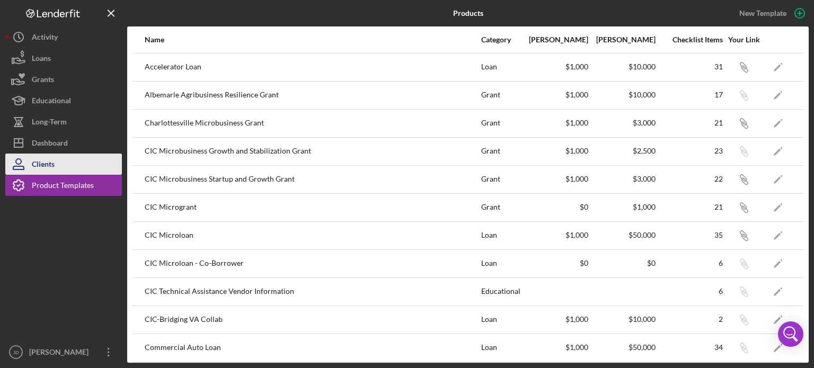
click at [48, 161] on div "Clients" at bounding box center [43, 166] width 23 height 24
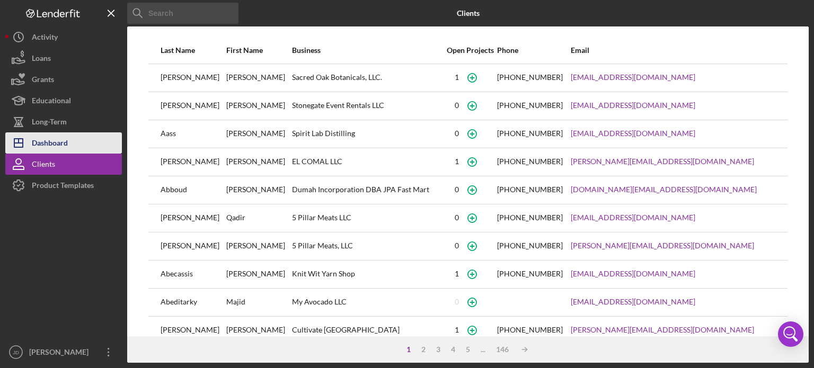
click at [46, 140] on div "Dashboard" at bounding box center [50, 144] width 36 height 24
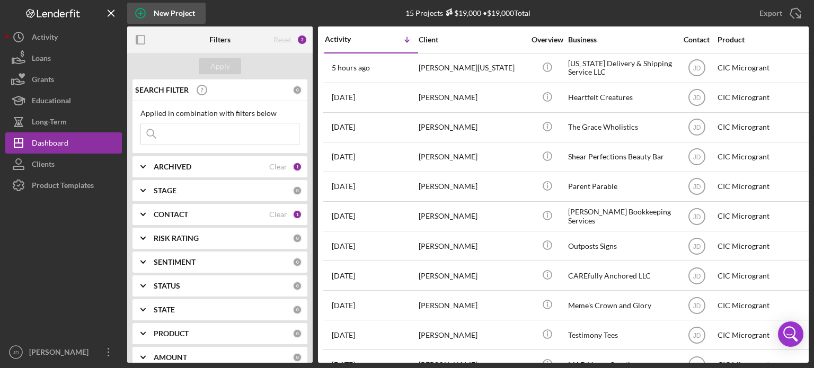
click at [145, 11] on circle "button" at bounding box center [141, 13] width 10 height 10
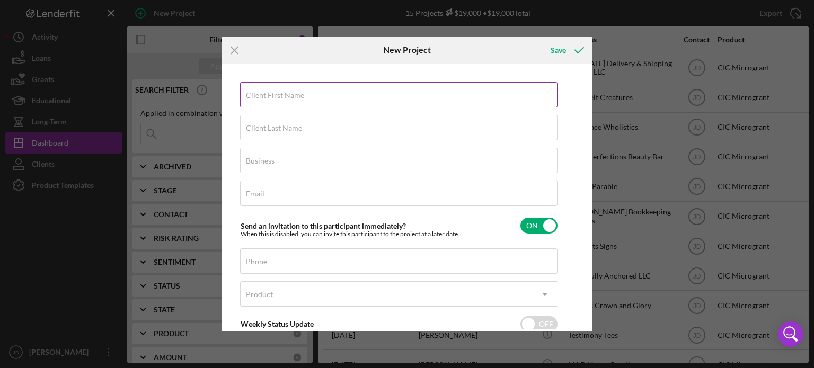
click at [278, 93] on label "Client First Name" at bounding box center [275, 95] width 58 height 8
click at [278, 93] on input "Client First Name" at bounding box center [398, 94] width 317 height 25
type input "[PERSON_NAME]"
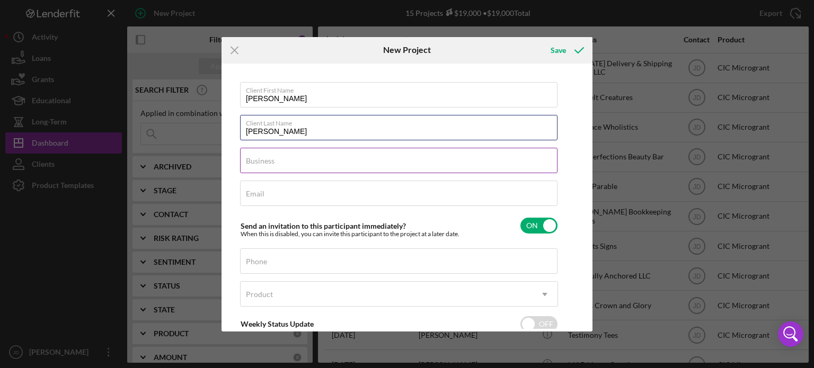
type input "[PERSON_NAME]"
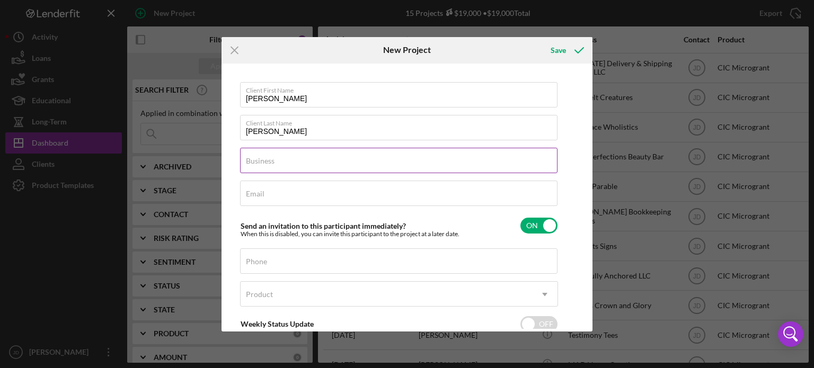
click at [303, 164] on input "Business" at bounding box center [398, 160] width 317 height 25
type input "JAK Production"
click at [308, 191] on div "Email Required" at bounding box center [399, 194] width 318 height 26
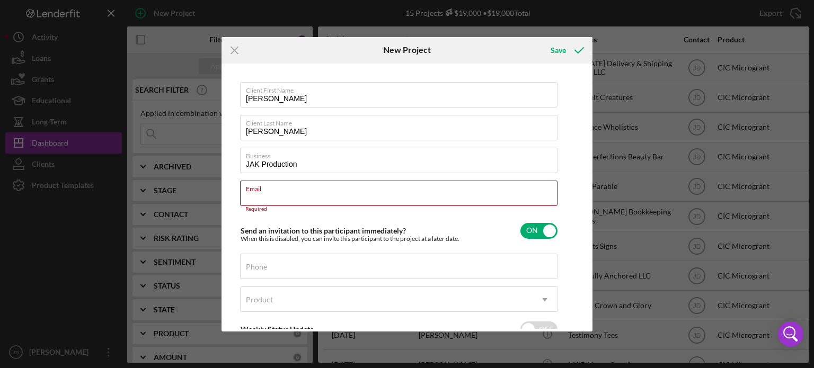
paste input "[EMAIL_ADDRESS][DOMAIN_NAME]"
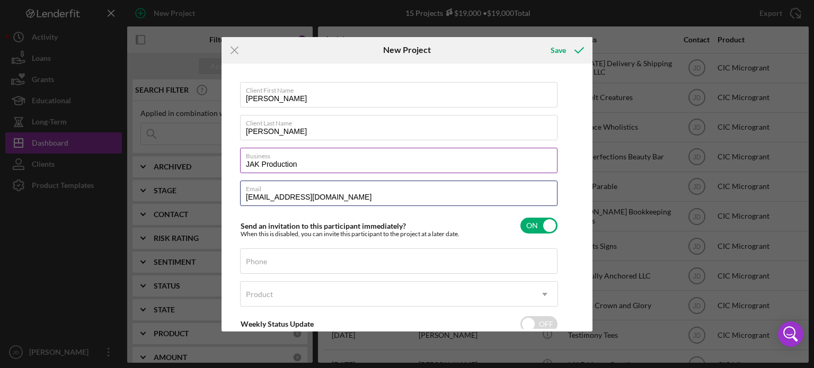
scroll to position [53, 0]
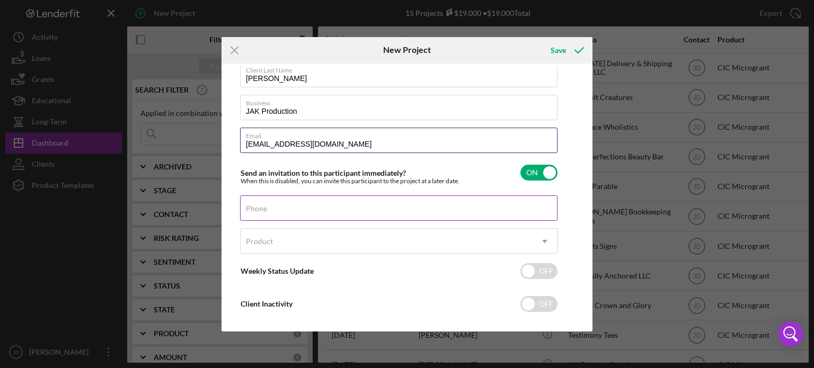
type input "[EMAIL_ADDRESS][DOMAIN_NAME]"
click at [369, 207] on div "Phone" at bounding box center [399, 208] width 318 height 26
paste input "[PHONE_NUMBER]"
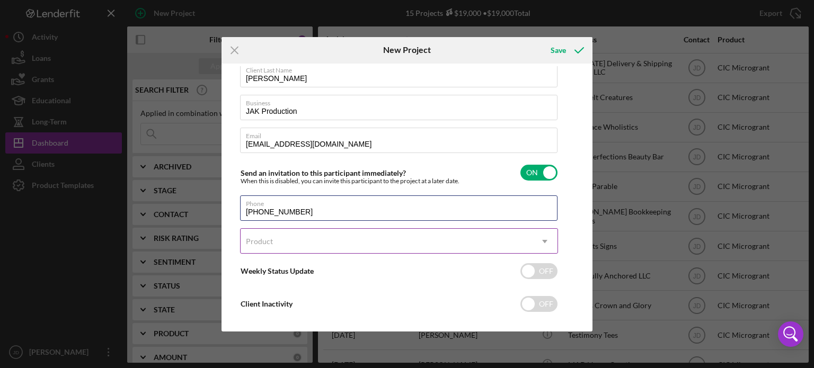
type input "[PHONE_NUMBER]"
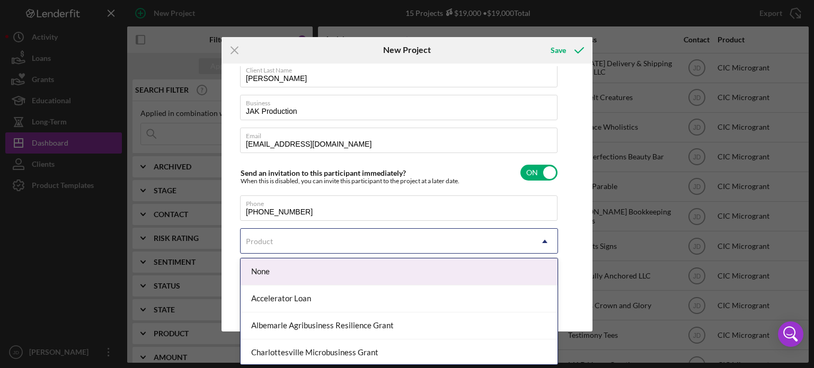
click at [309, 236] on div "Product" at bounding box center [385, 241] width 291 height 24
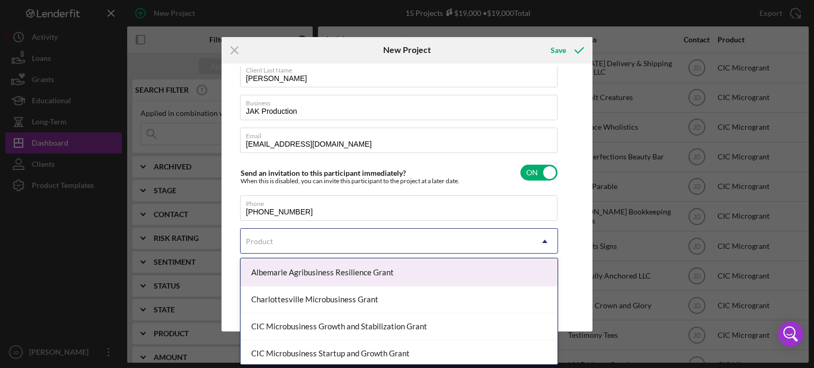
scroll to position [106, 0]
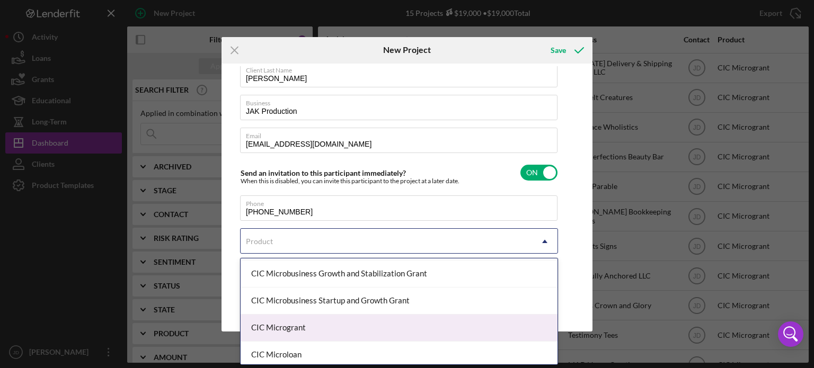
click at [314, 317] on div "CIC Microgrant" at bounding box center [398, 328] width 317 height 27
checkbox input "true"
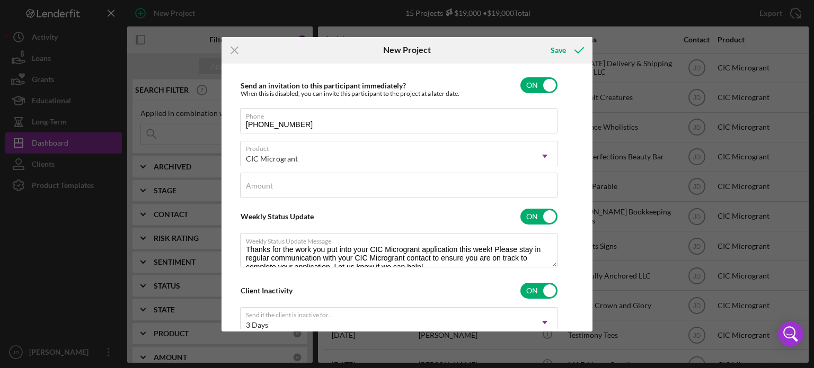
scroll to position [159, 0]
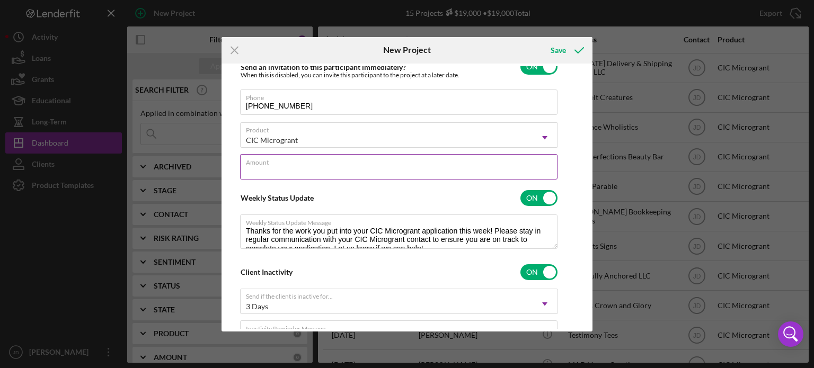
click at [401, 168] on input "Amount" at bounding box center [398, 166] width 317 height 25
type input "$1,000"
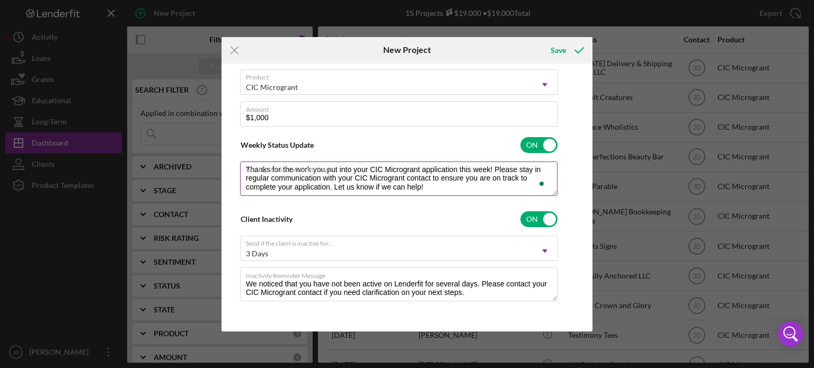
scroll to position [8, 0]
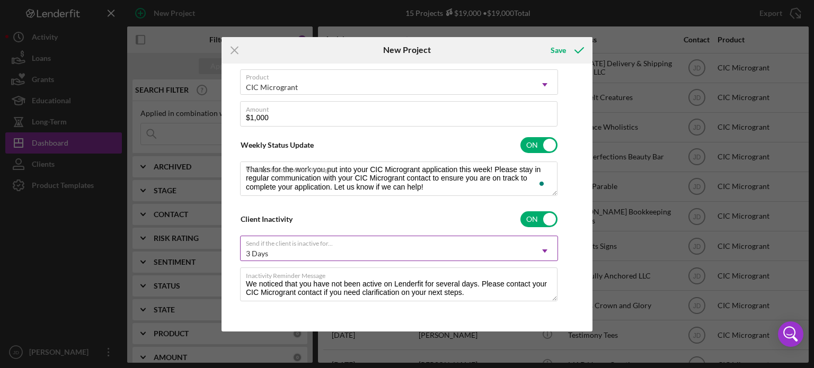
click at [546, 249] on use at bounding box center [544, 250] width 5 height 3
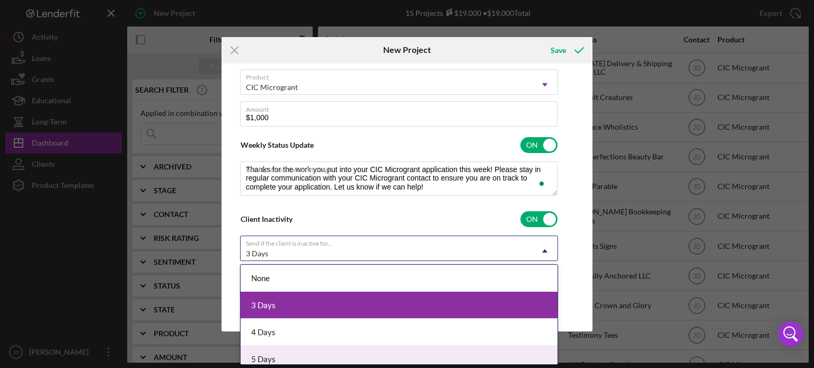
click at [396, 357] on div "5 Days" at bounding box center [398, 359] width 317 height 27
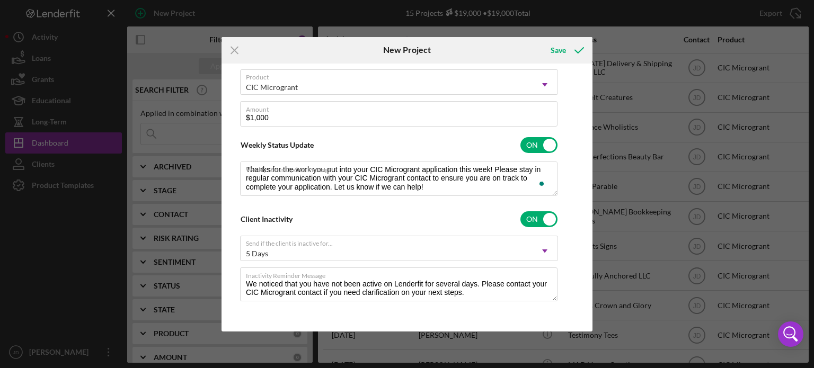
click at [580, 223] on div "Client First Name [PERSON_NAME] Client Last Name [PERSON_NAME] Business JAK Pro…" at bounding box center [406, 197] width 365 height 263
drag, startPoint x: 589, startPoint y: 216, endPoint x: 595, endPoint y: 248, distance: 32.8
click at [595, 248] on div "Icon/Menu Close New Project Save Client First Name [PERSON_NAME] Client Last Na…" at bounding box center [407, 184] width 814 height 368
click at [576, 112] on div "Client First Name [PERSON_NAME] Client Last Name [PERSON_NAME] Business JAK Pro…" at bounding box center [406, 197] width 365 height 263
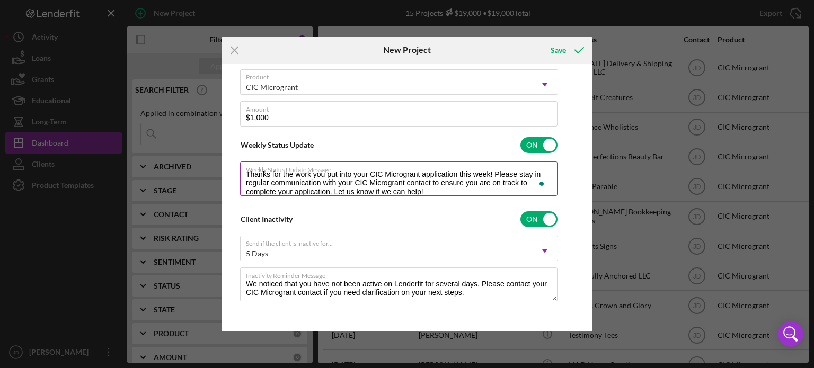
scroll to position [0, 0]
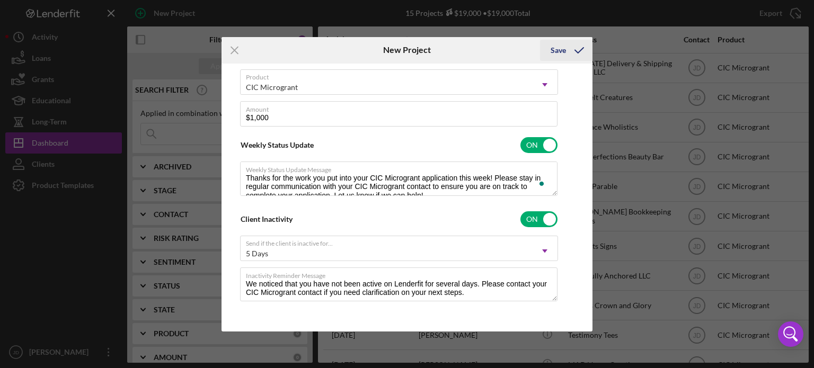
click at [557, 48] on div "Save" at bounding box center [557, 50] width 15 height 21
checkbox input "false"
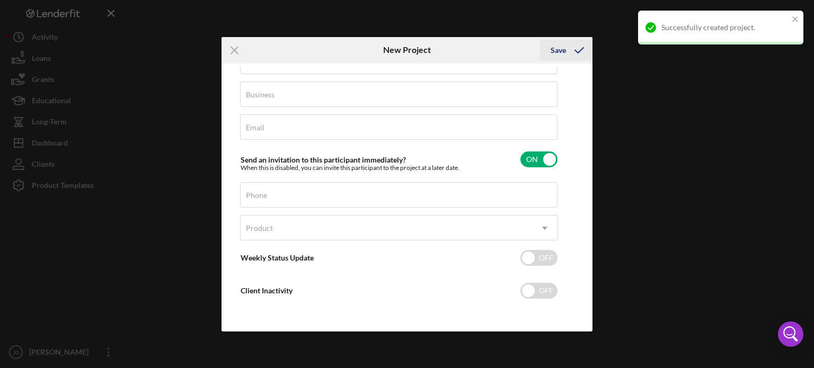
scroll to position [66, 0]
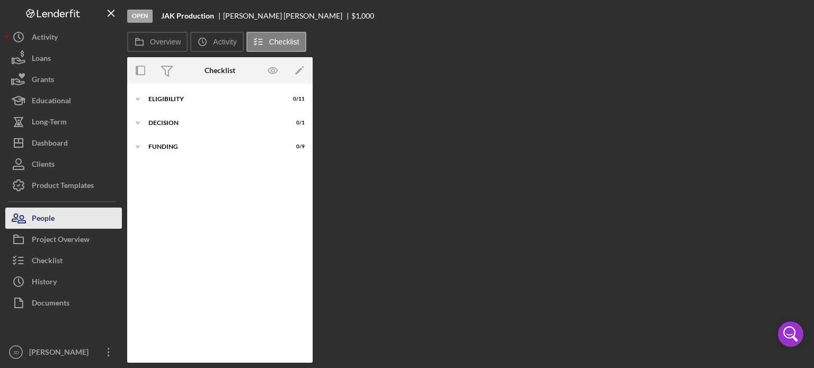
click at [51, 211] on div "People" at bounding box center [43, 220] width 23 height 24
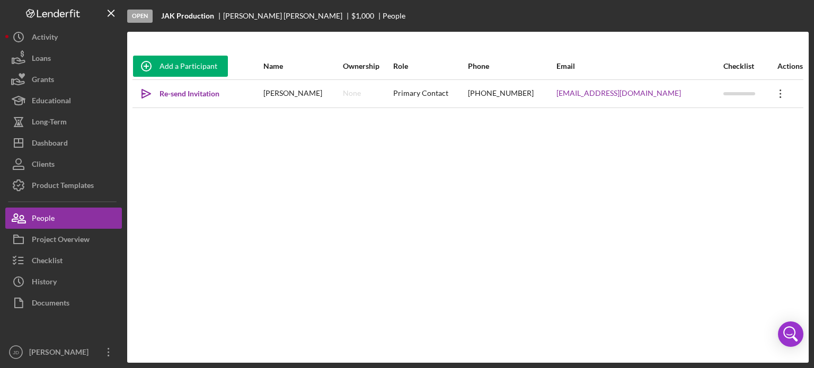
click at [771, 92] on icon "Icon/Overflow" at bounding box center [780, 94] width 26 height 26
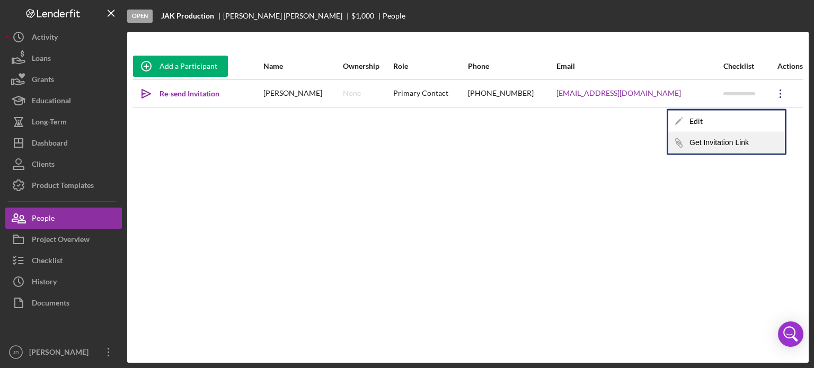
click at [736, 144] on button "Icon/Link Get Invitation Link" at bounding box center [726, 142] width 117 height 21
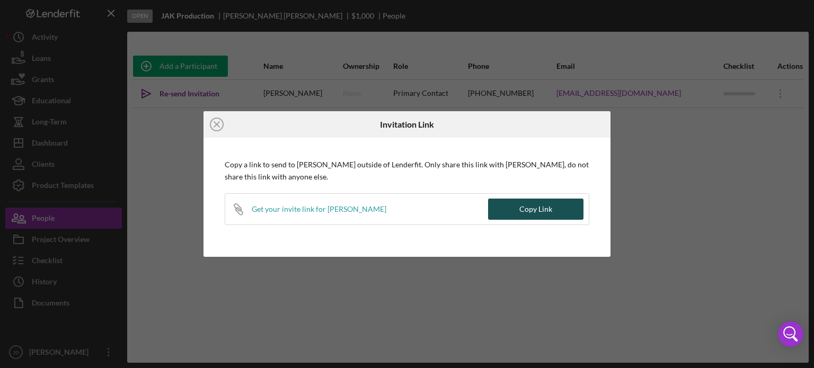
click at [553, 213] on button "Copy Link" at bounding box center [535, 209] width 95 height 21
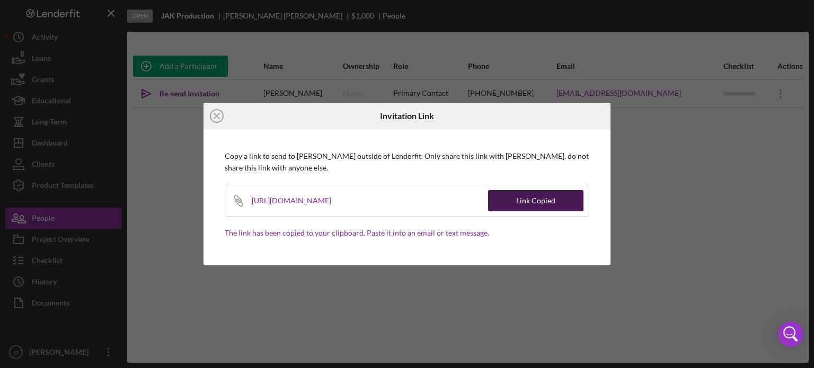
click at [548, 201] on div "Link Copied" at bounding box center [535, 200] width 39 height 21
click at [669, 184] on div "Icon/Close Invitation Link Copy a link to send to [PERSON_NAME] outside of Lend…" at bounding box center [407, 184] width 814 height 368
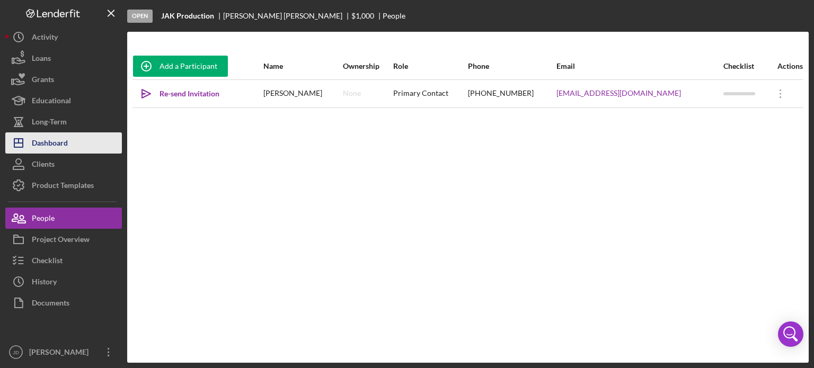
click at [38, 141] on div "Dashboard" at bounding box center [50, 144] width 36 height 24
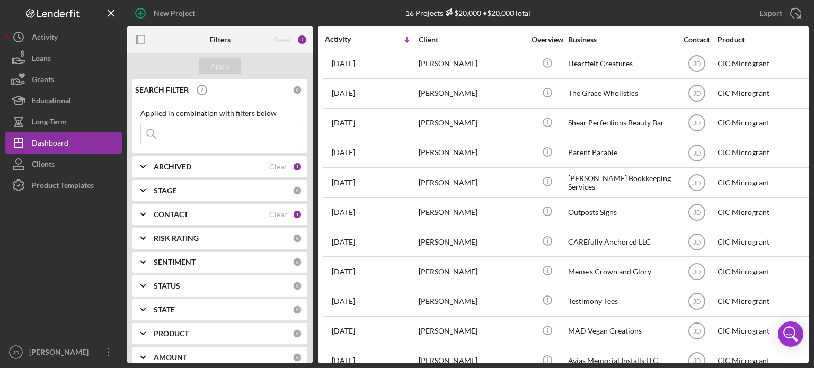
scroll to position [178, 0]
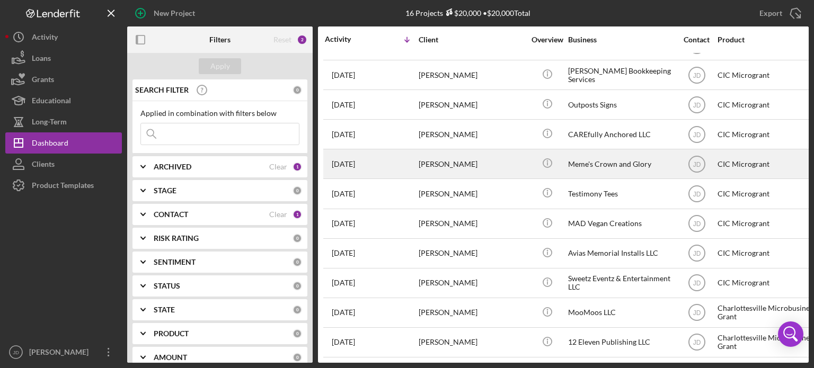
click at [441, 158] on div "[PERSON_NAME]" at bounding box center [471, 164] width 106 height 28
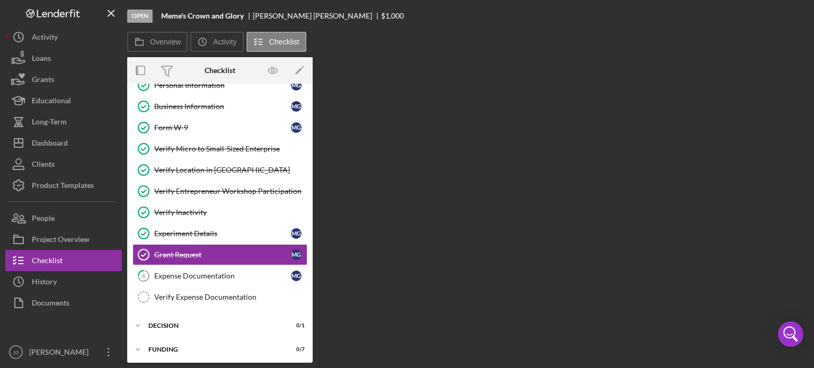
scroll to position [37, 0]
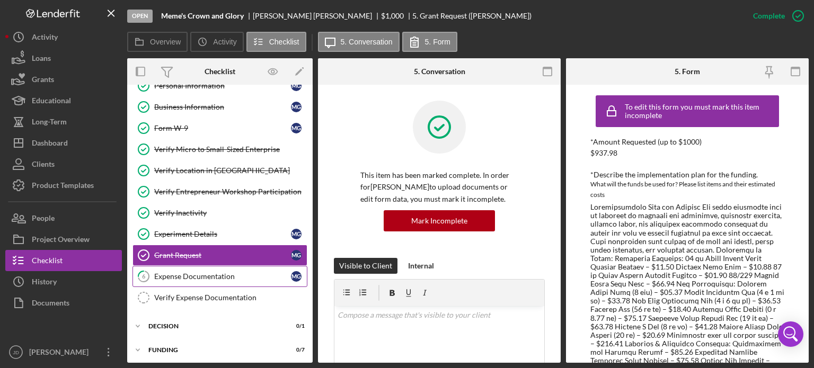
click at [195, 273] on div "Expense Documentation" at bounding box center [222, 276] width 137 height 8
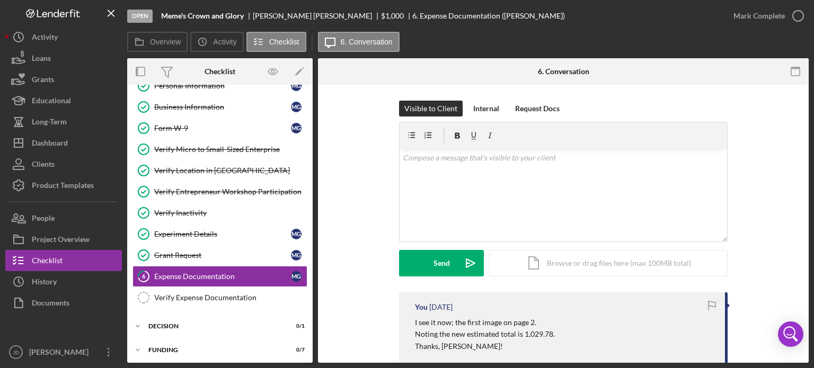
scroll to position [212, 0]
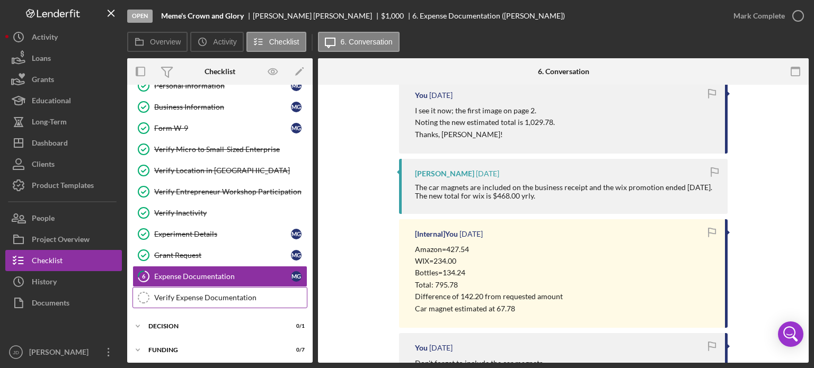
click at [233, 293] on div "Verify Expense Documentation" at bounding box center [230, 297] width 153 height 8
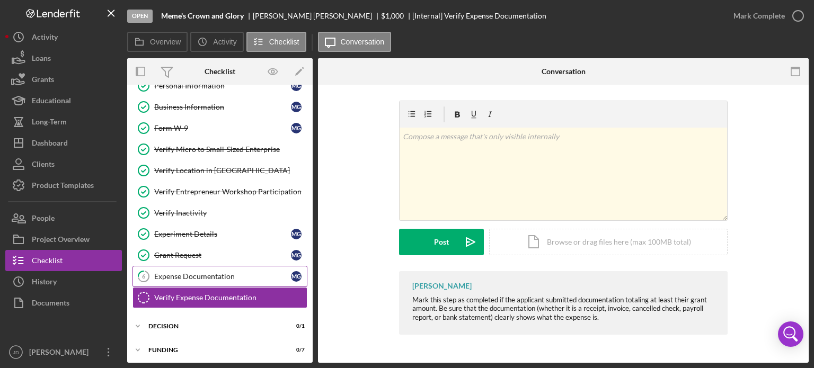
click at [193, 272] on div "Expense Documentation" at bounding box center [222, 276] width 137 height 8
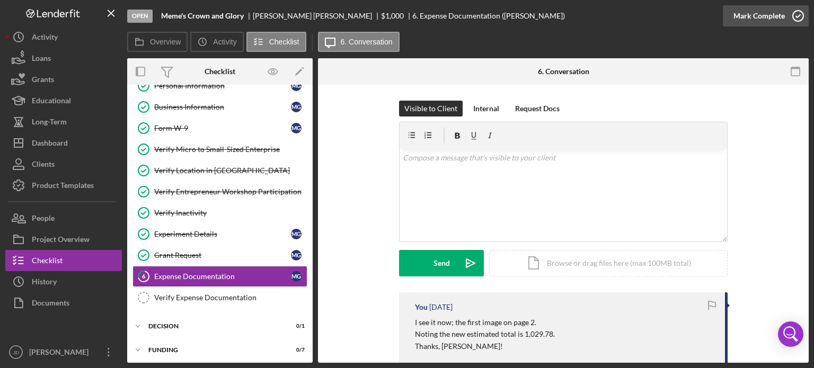
click at [799, 13] on icon "button" at bounding box center [797, 16] width 26 height 26
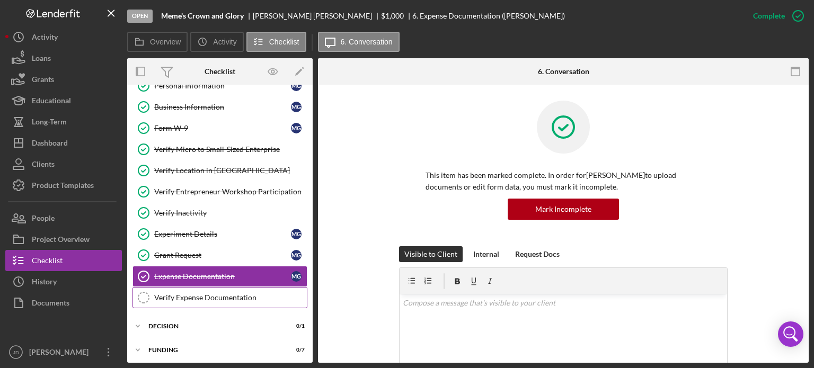
click at [173, 296] on div "Verify Expense Documentation" at bounding box center [230, 297] width 153 height 8
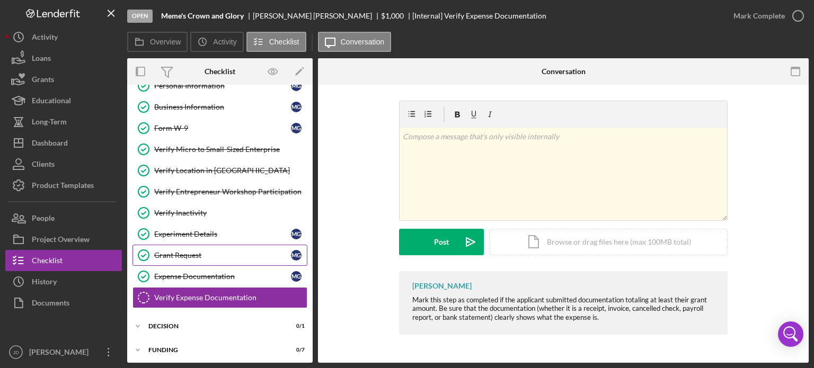
click at [174, 252] on div "Grant Request" at bounding box center [222, 255] width 137 height 8
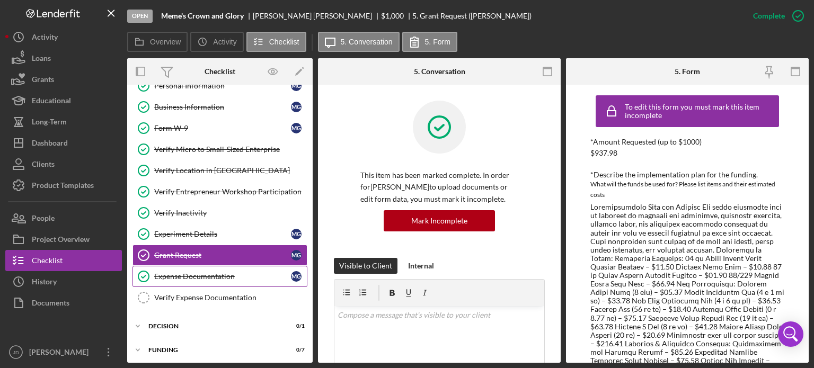
click at [174, 272] on div "Expense Documentation" at bounding box center [222, 276] width 137 height 8
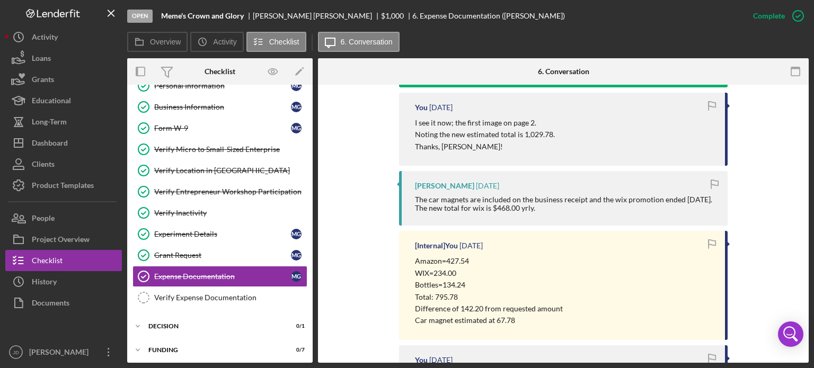
scroll to position [424, 0]
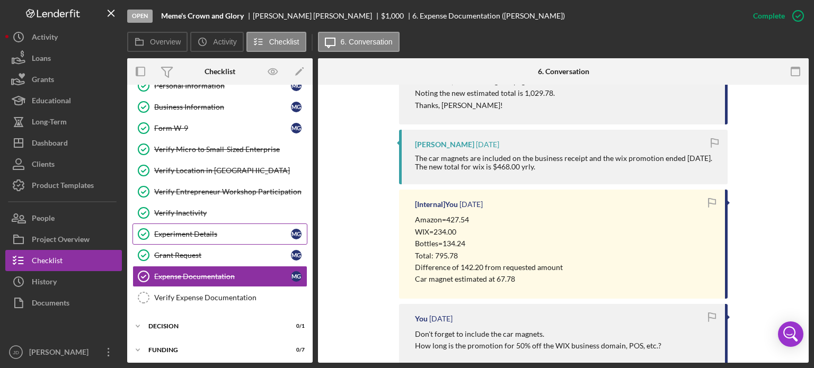
drag, startPoint x: 187, startPoint y: 250, endPoint x: 190, endPoint y: 242, distance: 8.2
click at [187, 251] on div "Grant Request" at bounding box center [222, 255] width 137 height 8
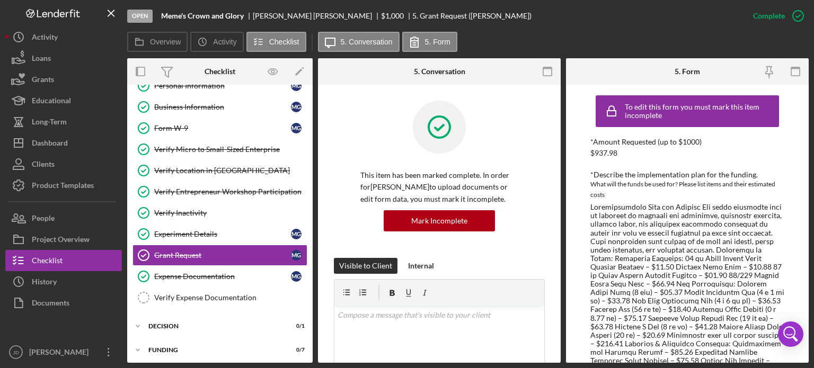
scroll to position [53, 0]
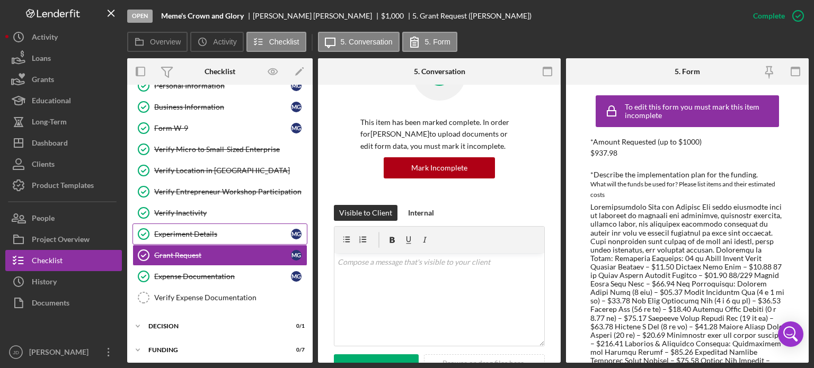
click at [206, 232] on div "Experiment Details" at bounding box center [222, 234] width 137 height 8
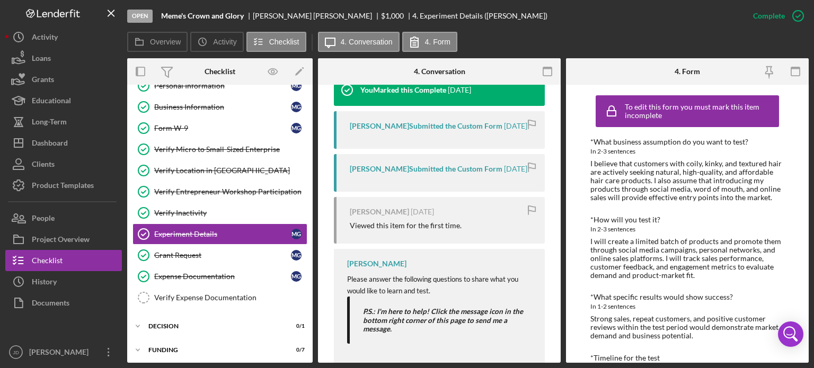
scroll to position [424, 0]
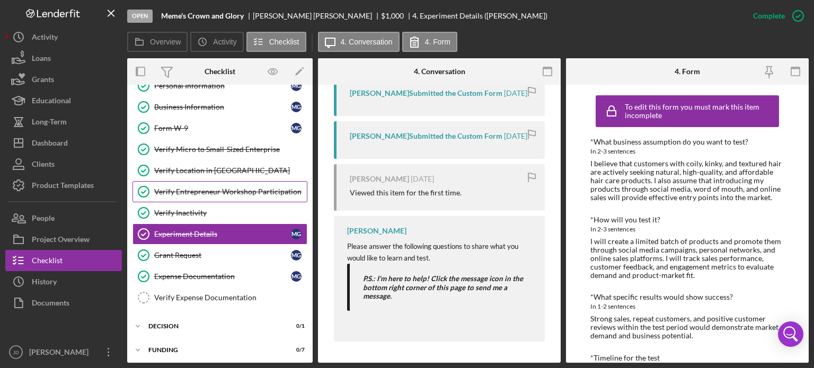
click at [184, 190] on div "Verify Entrepreneur Workshop Participation" at bounding box center [230, 191] width 153 height 8
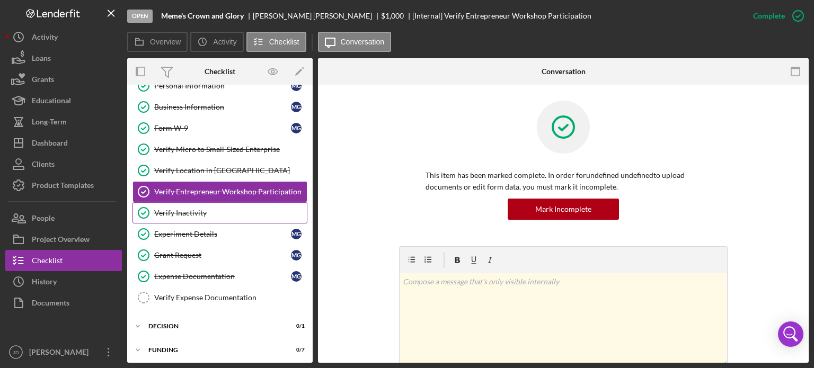
click at [186, 209] on div "Verify Inactivity" at bounding box center [230, 213] width 153 height 8
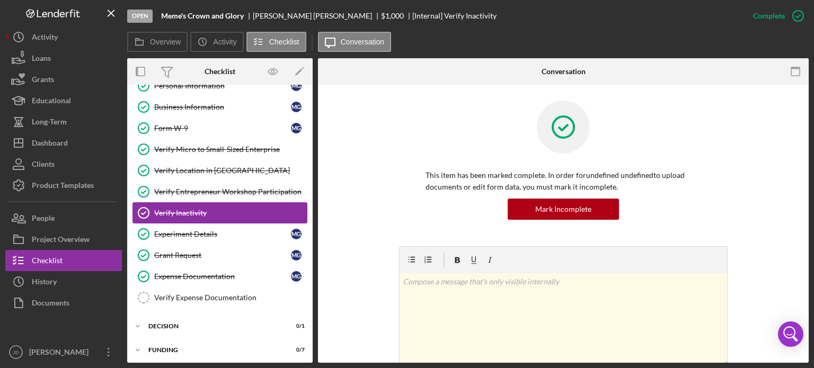
scroll to position [38, 0]
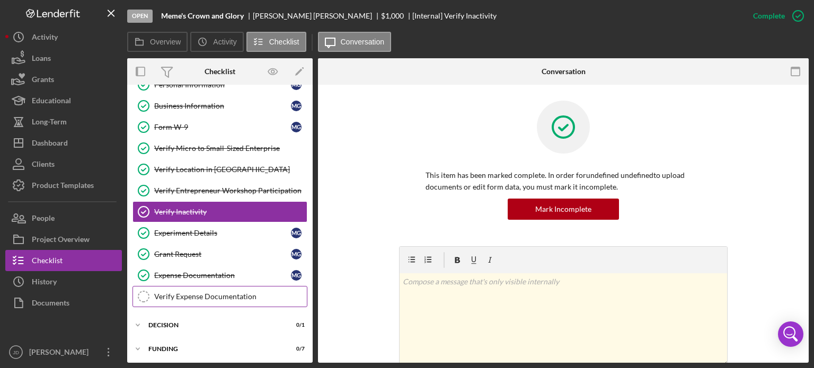
click at [191, 297] on div "Verify Expense Documentation" at bounding box center [230, 296] width 153 height 8
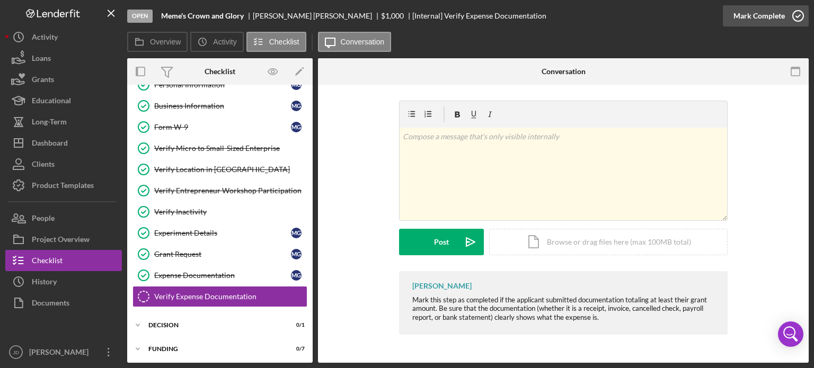
click at [800, 15] on icon "button" at bounding box center [797, 16] width 26 height 26
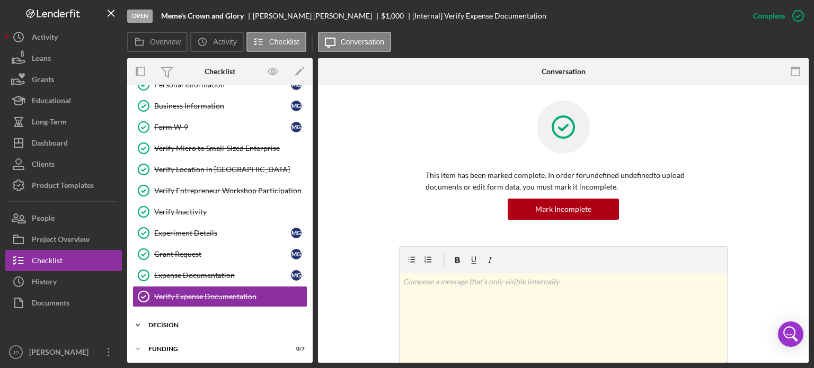
click at [138, 321] on icon "Icon/Expander" at bounding box center [137, 325] width 21 height 21
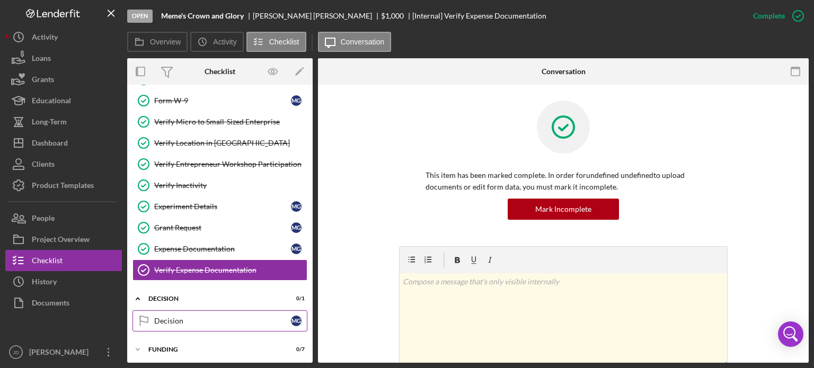
click at [178, 319] on div "Decision" at bounding box center [222, 321] width 137 height 8
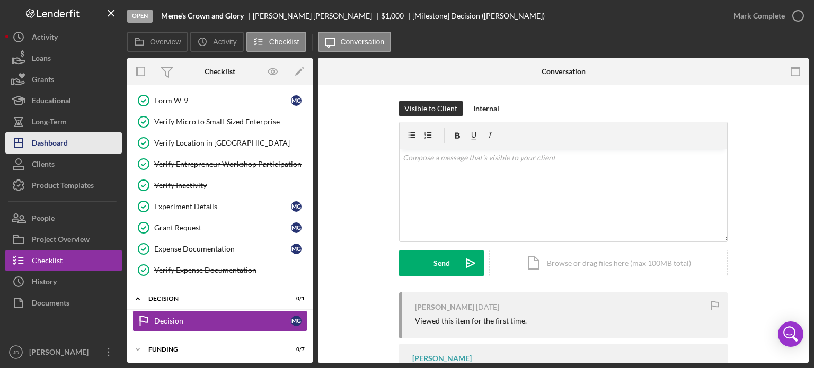
click at [37, 144] on div "Dashboard" at bounding box center [50, 144] width 36 height 24
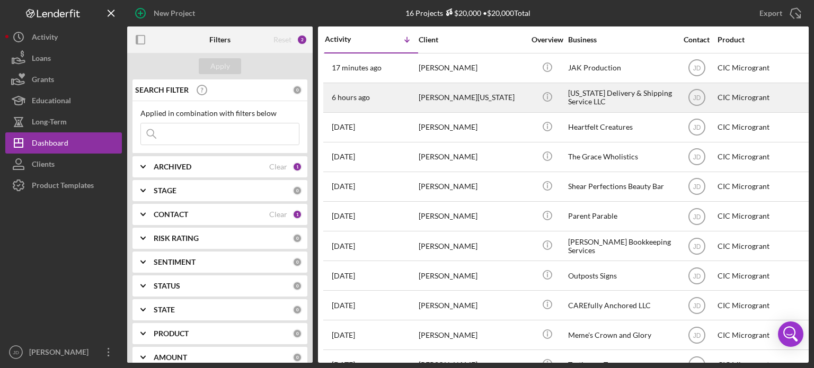
click at [460, 95] on div "[PERSON_NAME][US_STATE]" at bounding box center [471, 98] width 106 height 28
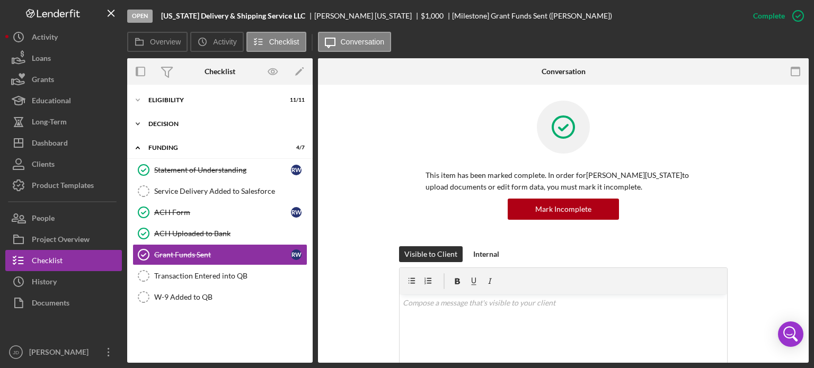
click at [141, 122] on icon "Icon/Expander" at bounding box center [137, 123] width 21 height 21
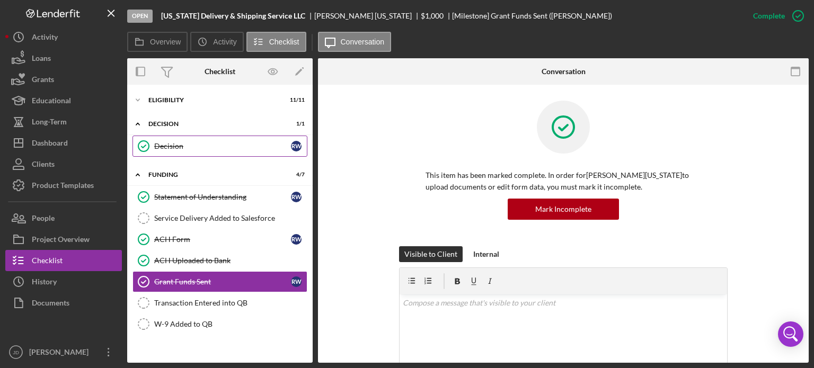
click at [198, 149] on div "Decision" at bounding box center [222, 146] width 137 height 8
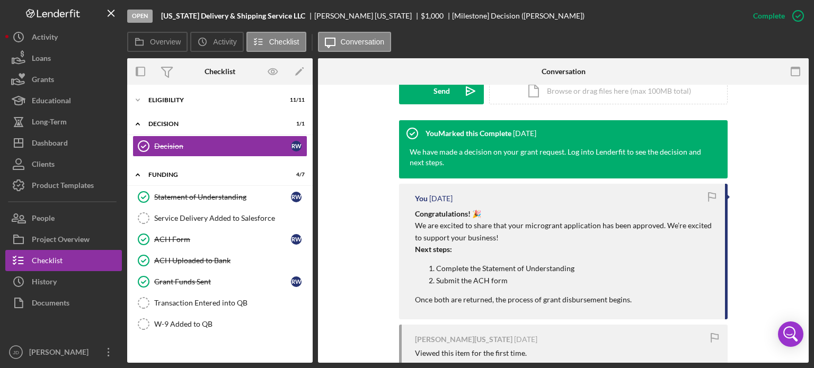
scroll to position [371, 0]
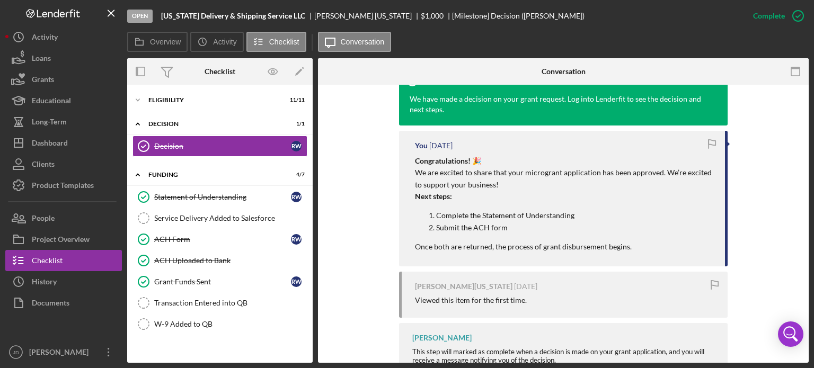
click at [505, 184] on p "Congratulations! 🎉 We are excited to share that your microgrant application has…" at bounding box center [564, 172] width 299 height 35
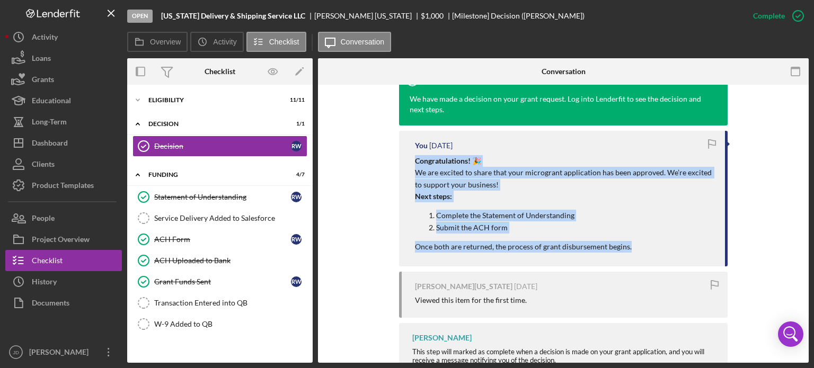
drag, startPoint x: 412, startPoint y: 159, endPoint x: 646, endPoint y: 239, distance: 247.1
click at [646, 239] on div "You [DATE] Congratulations! 🎉 We are excited to share that your microgrant appl…" at bounding box center [563, 199] width 328 height 136
copy div "Congratulations! 🎉 We are excited to share that your microgrant application has…"
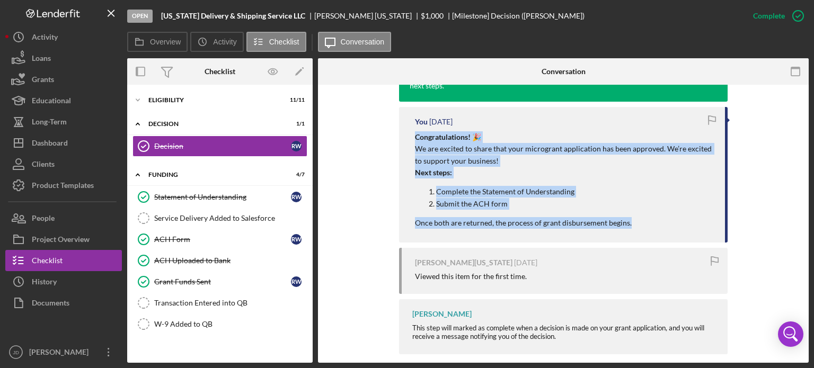
scroll to position [406, 0]
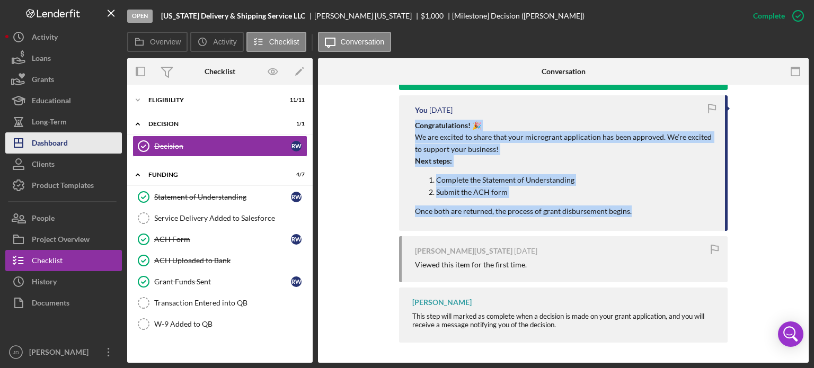
click at [42, 144] on div "Dashboard" at bounding box center [50, 144] width 36 height 24
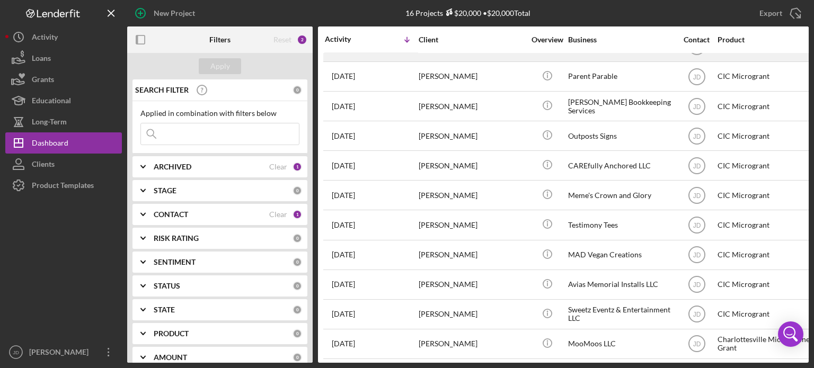
scroll to position [159, 0]
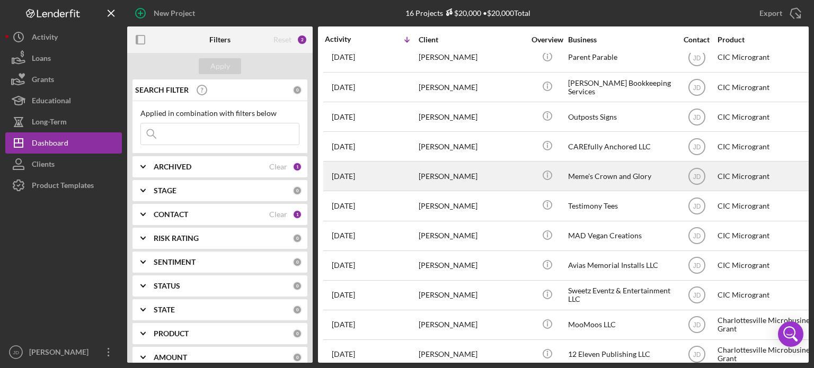
click at [487, 178] on div "[PERSON_NAME]" at bounding box center [471, 176] width 106 height 28
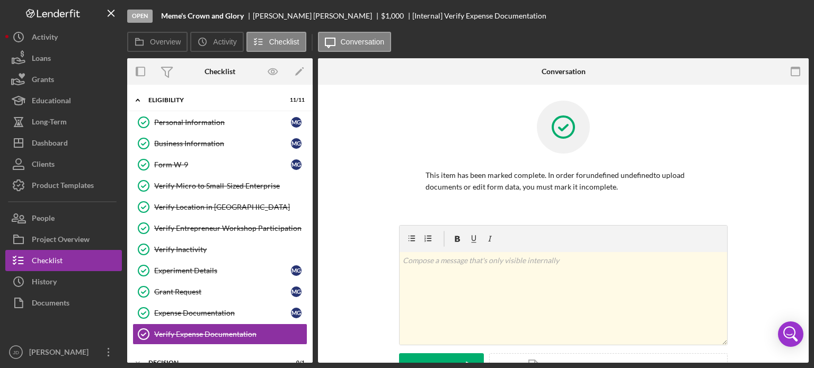
scroll to position [37, 0]
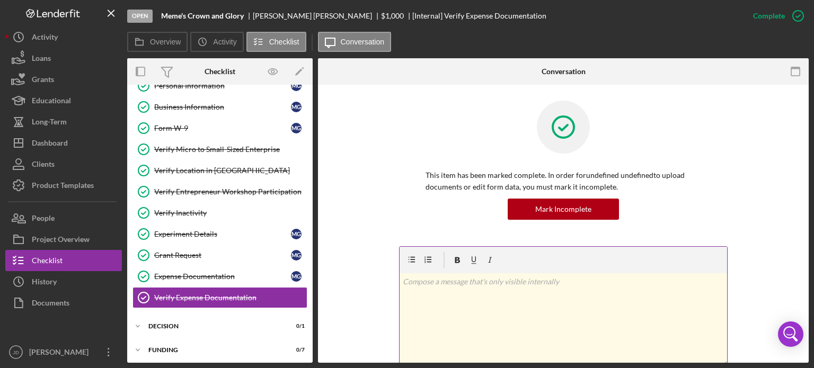
click at [438, 282] on p at bounding box center [563, 282] width 321 height 12
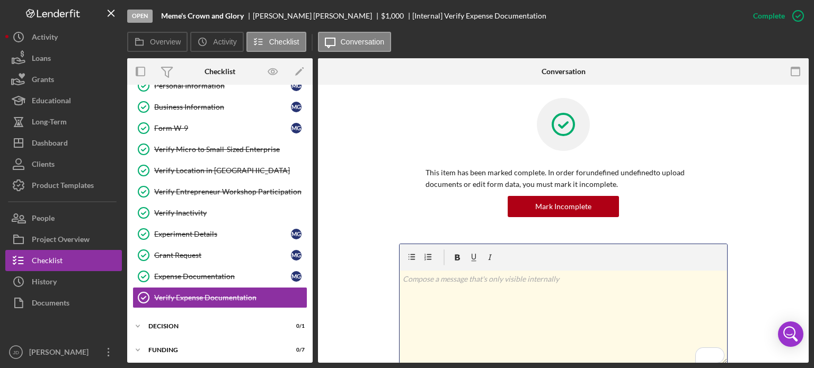
scroll to position [38, 0]
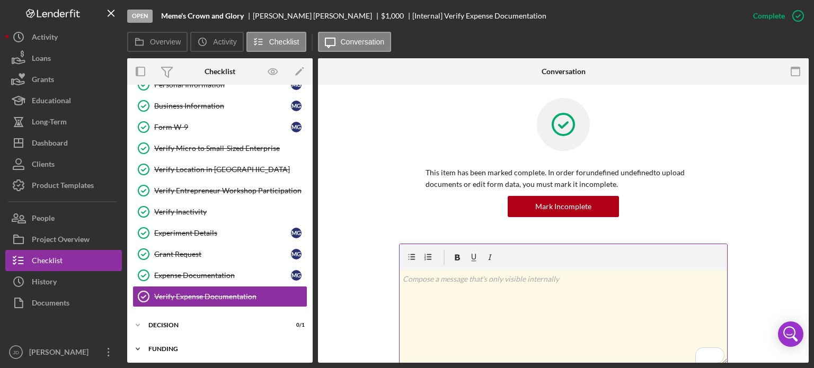
click at [136, 346] on icon "Icon/Expander" at bounding box center [137, 348] width 21 height 21
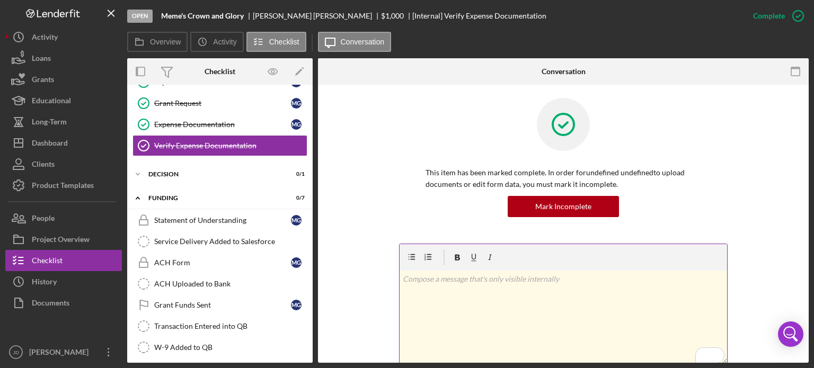
scroll to position [190, 0]
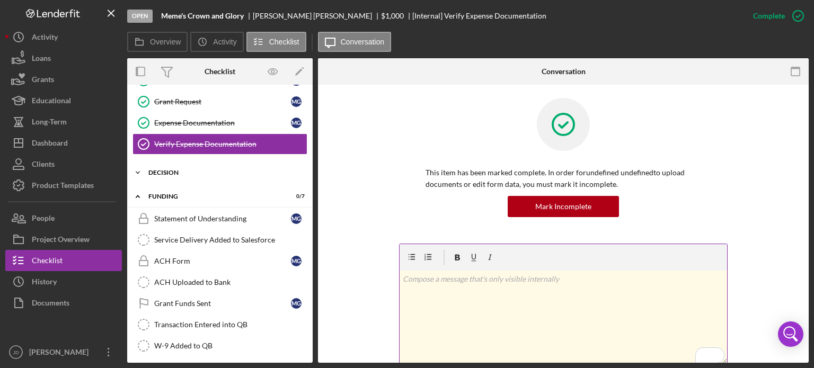
click at [138, 172] on polyline at bounding box center [137, 173] width 3 height 2
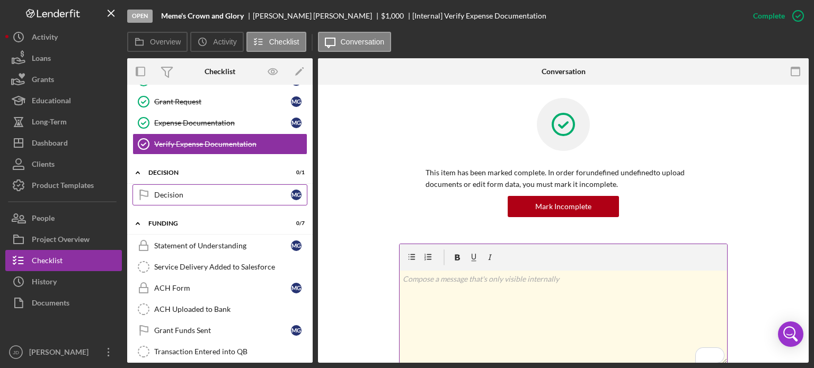
click at [174, 194] on div "Decision" at bounding box center [222, 195] width 137 height 8
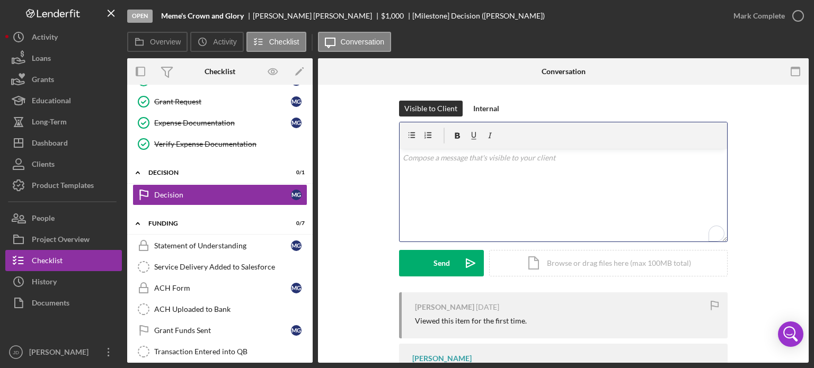
click at [486, 168] on div "v Color teal Color pink Remove color Add row above Add row below Add column bef…" at bounding box center [562, 195] width 327 height 93
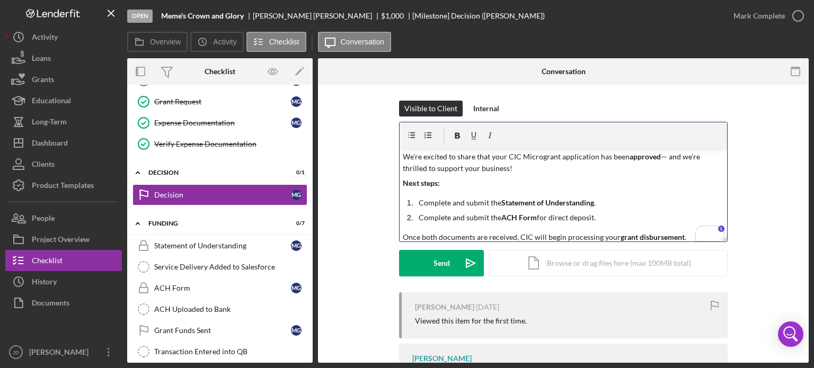
scroll to position [17, 0]
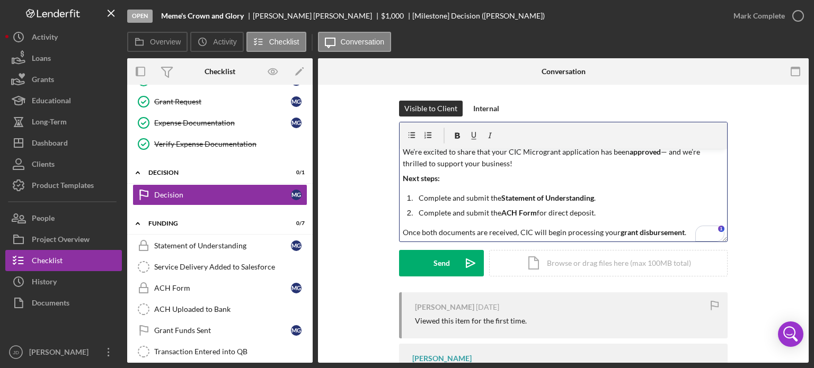
drag, startPoint x: 655, startPoint y: 150, endPoint x: 659, endPoint y: 158, distance: 9.5
click at [655, 150] on strong "approved" at bounding box center [644, 151] width 31 height 9
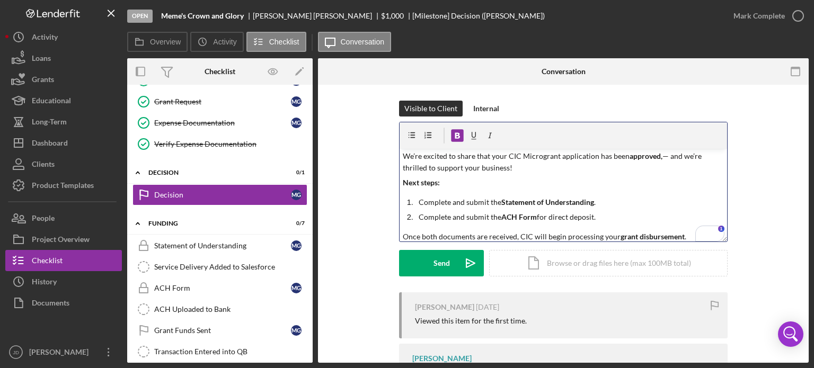
scroll to position [13, 0]
click at [607, 180] on p "Next steps:" at bounding box center [563, 183] width 321 height 12
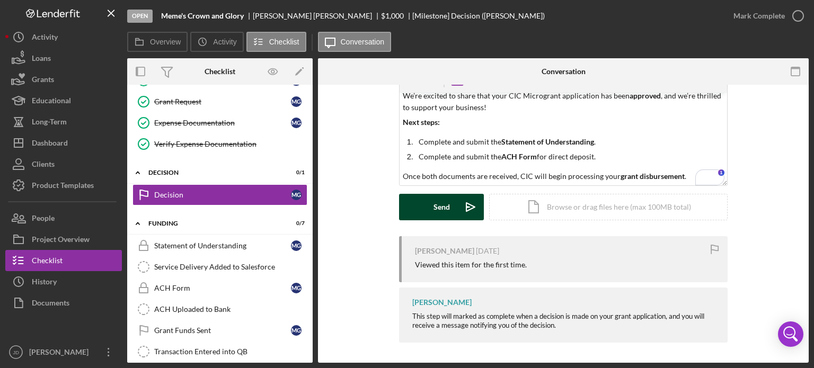
click at [442, 210] on div "Send" at bounding box center [441, 207] width 16 height 26
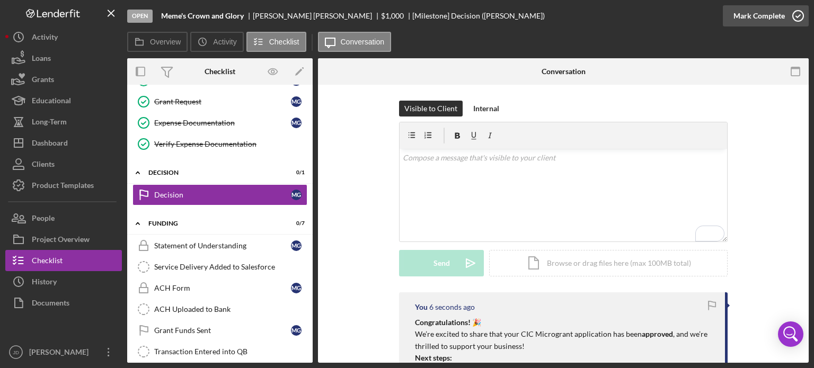
click at [799, 15] on icon "button" at bounding box center [797, 16] width 26 height 26
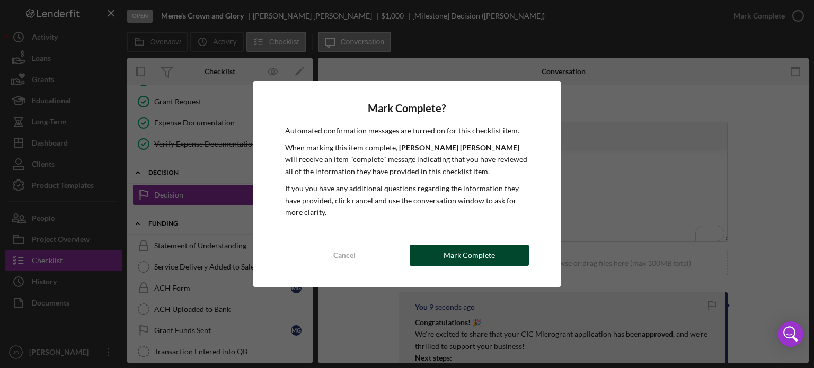
click at [465, 262] on div "Mark Complete" at bounding box center [468, 255] width 51 height 21
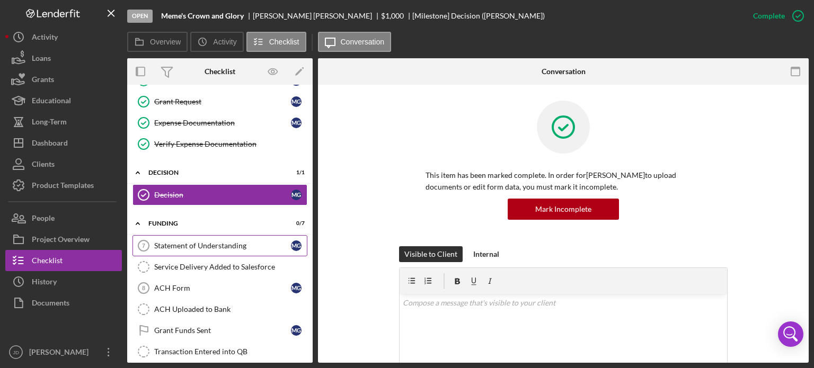
click at [236, 247] on div "Statement of Understanding" at bounding box center [222, 246] width 137 height 8
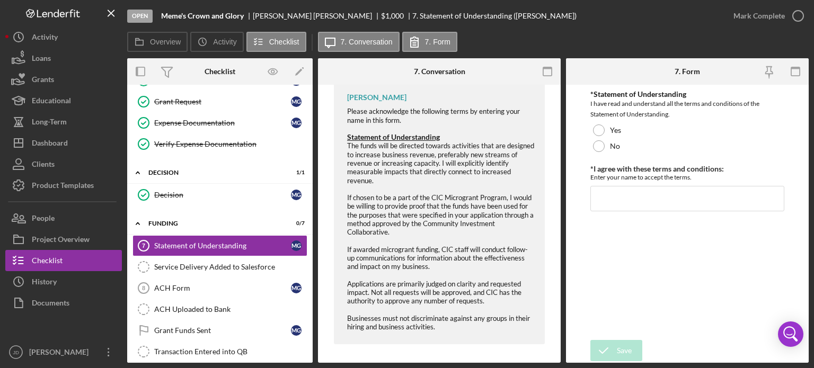
click at [358, 218] on span "If chosen to be a part of the CIC Microgrant Program, I would be willing to pro…" at bounding box center [440, 214] width 186 height 43
click at [366, 227] on span "If chosen to be a part of the CIC Microgrant Program, I would be willing to pro…" at bounding box center [440, 214] width 186 height 43
click at [198, 284] on div "ACH Form" at bounding box center [222, 288] width 137 height 8
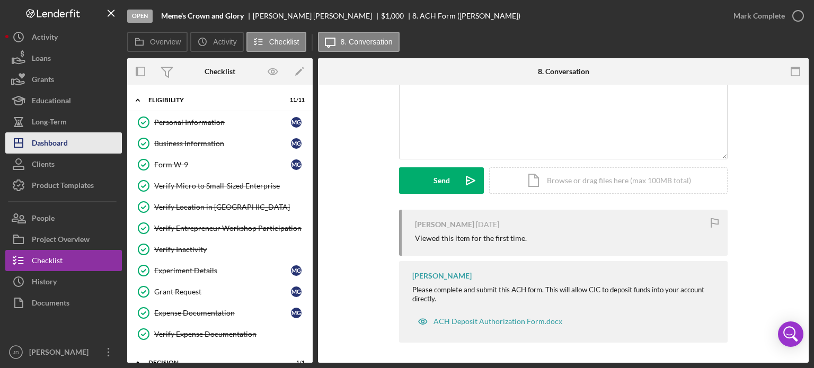
click at [51, 142] on div "Dashboard" at bounding box center [50, 144] width 36 height 24
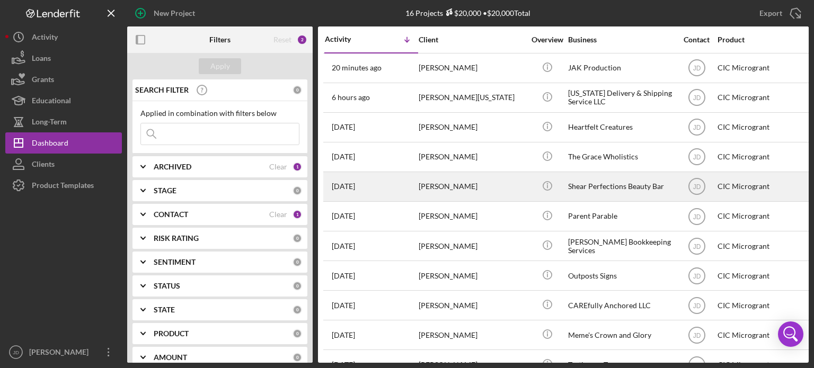
click at [437, 186] on div "[PERSON_NAME]" at bounding box center [471, 187] width 106 height 28
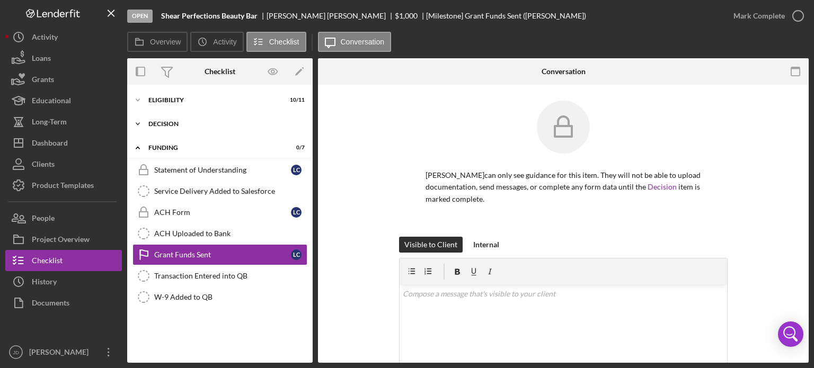
click at [141, 122] on icon "Icon/Expander" at bounding box center [137, 123] width 21 height 21
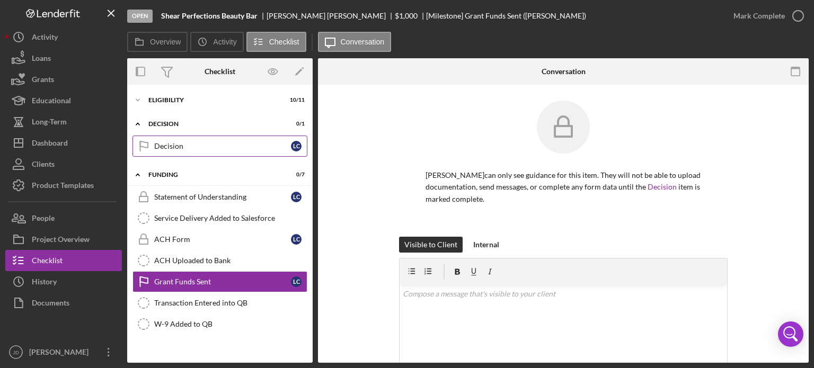
click at [175, 148] on div "Decision" at bounding box center [222, 146] width 137 height 8
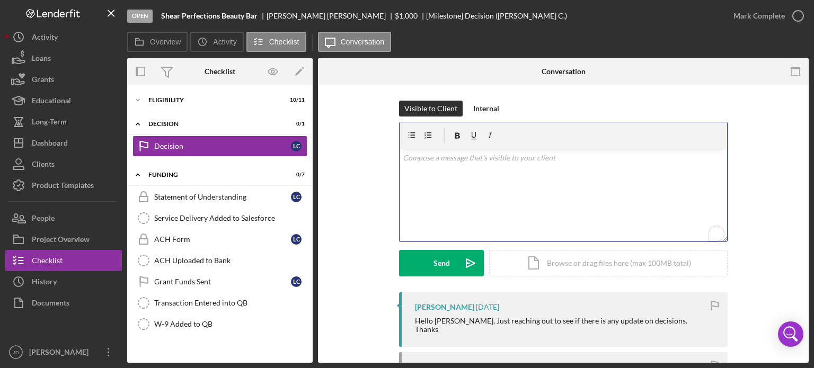
click at [435, 162] on p "To enrich screen reader interactions, please activate Accessibility in Grammarl…" at bounding box center [563, 158] width 321 height 12
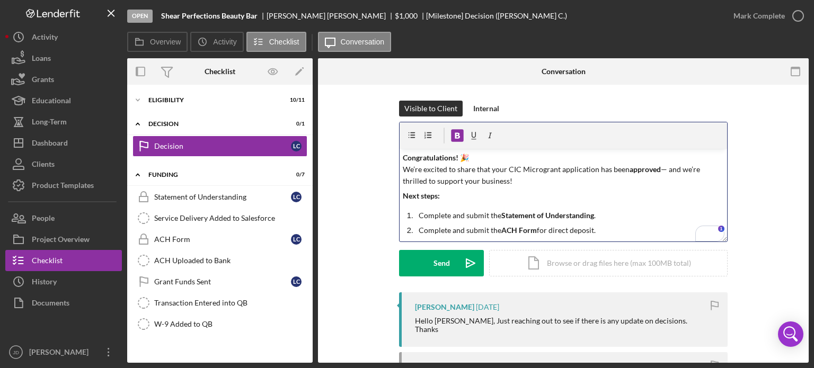
click at [655, 171] on strong "approved" at bounding box center [644, 169] width 31 height 9
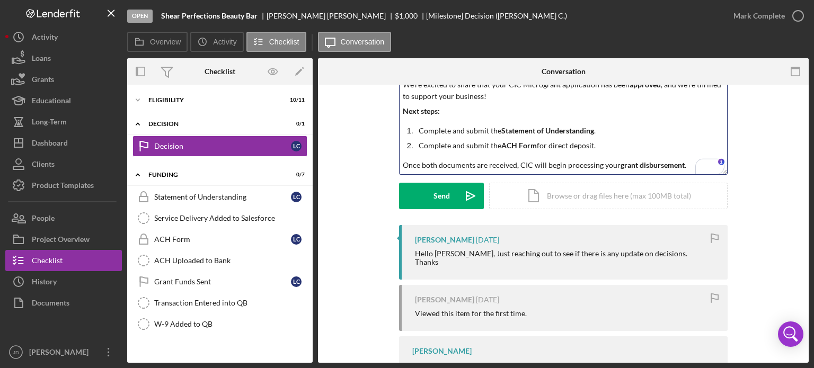
scroll to position [117, 0]
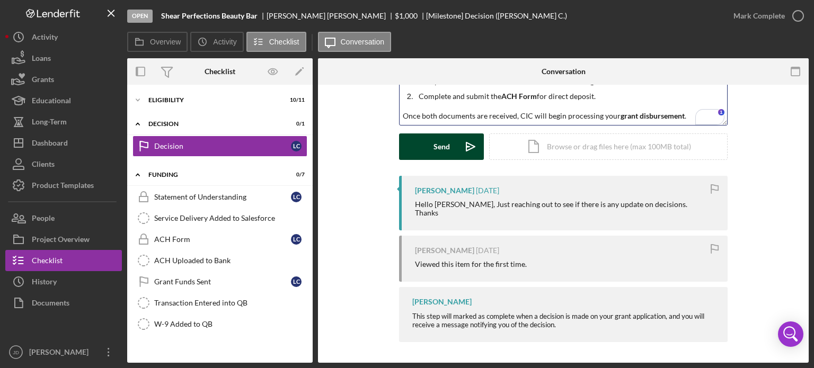
click at [428, 145] on button "Send Icon/icon-invite-send" at bounding box center [441, 146] width 85 height 26
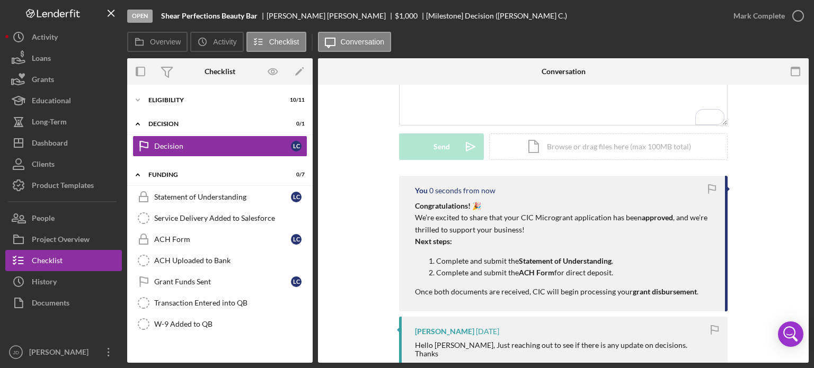
scroll to position [0, 0]
click at [797, 16] on polyline "button" at bounding box center [798, 16] width 4 height 3
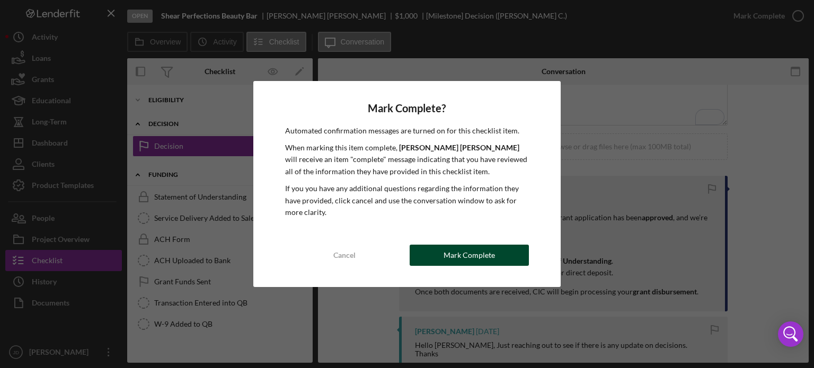
click at [480, 252] on div "Mark Complete" at bounding box center [468, 255] width 51 height 21
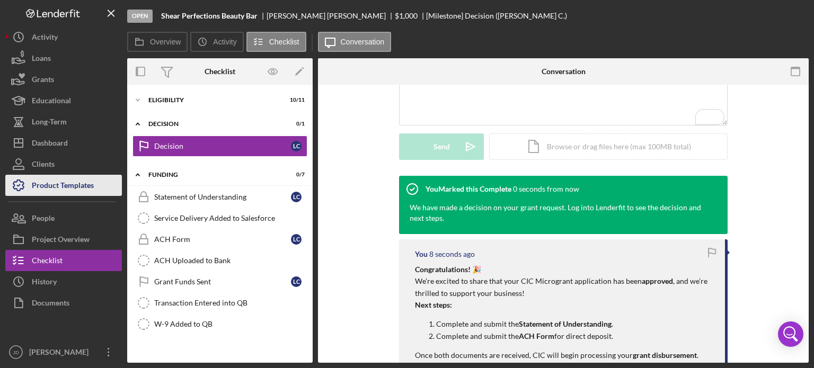
scroll to position [262, 0]
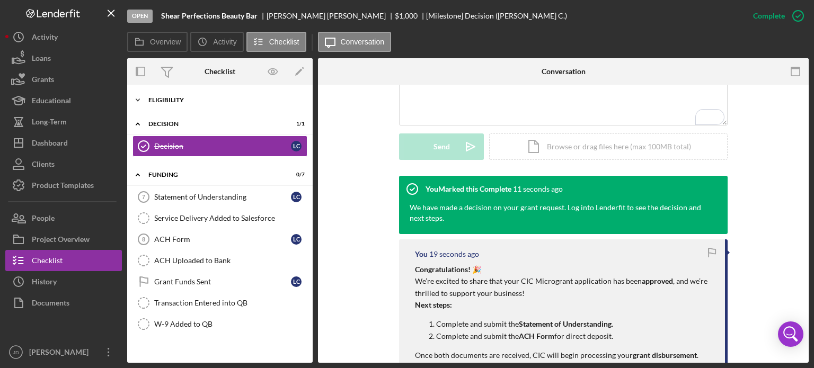
click at [138, 97] on icon "Icon/Expander" at bounding box center [137, 100] width 21 height 21
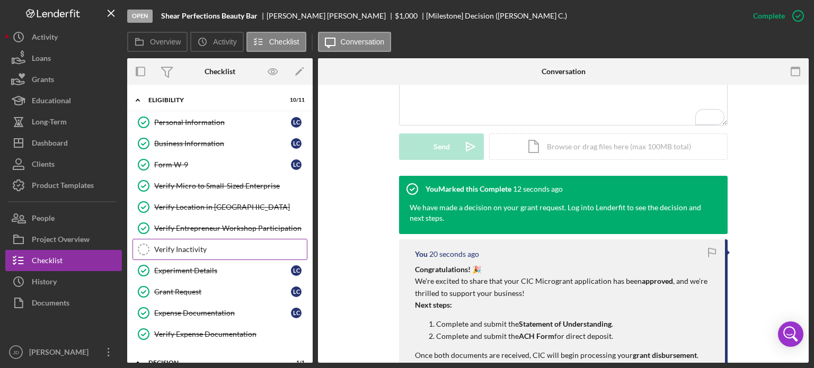
click at [181, 249] on div "Verify Inactivity" at bounding box center [230, 249] width 153 height 8
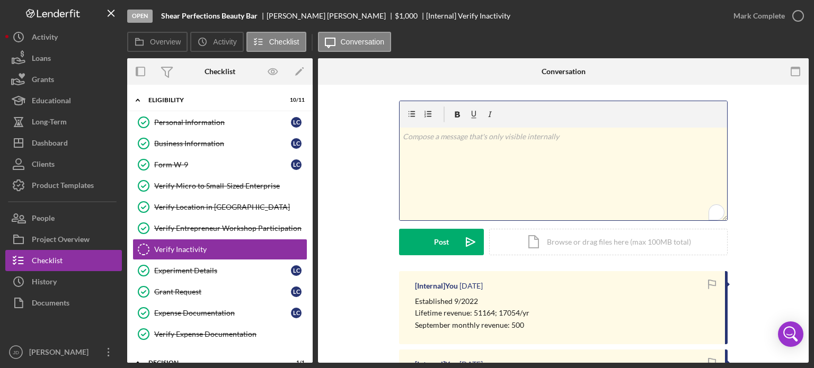
click at [413, 144] on div "v Color teal Color pink Remove color Add row above Add row below Add column bef…" at bounding box center [562, 174] width 327 height 93
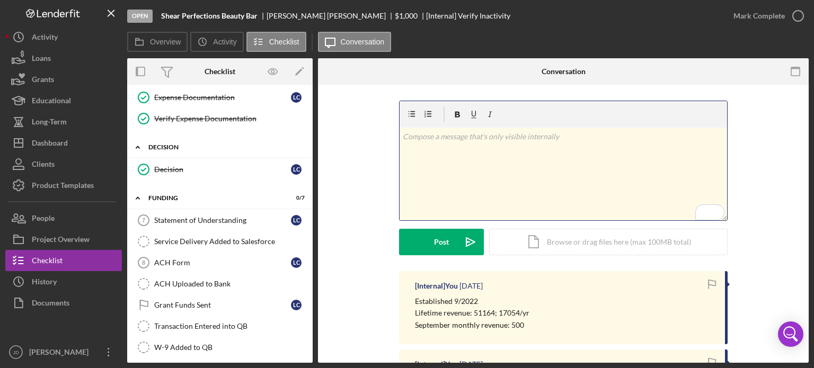
scroll to position [217, 0]
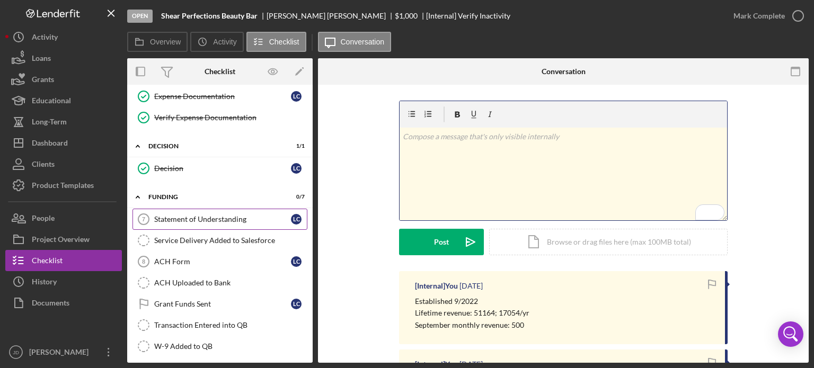
click at [194, 217] on div "Statement of Understanding" at bounding box center [222, 219] width 137 height 8
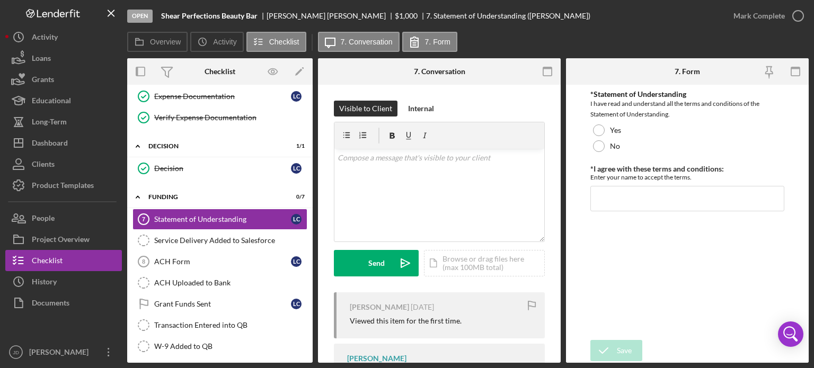
scroll to position [261, 0]
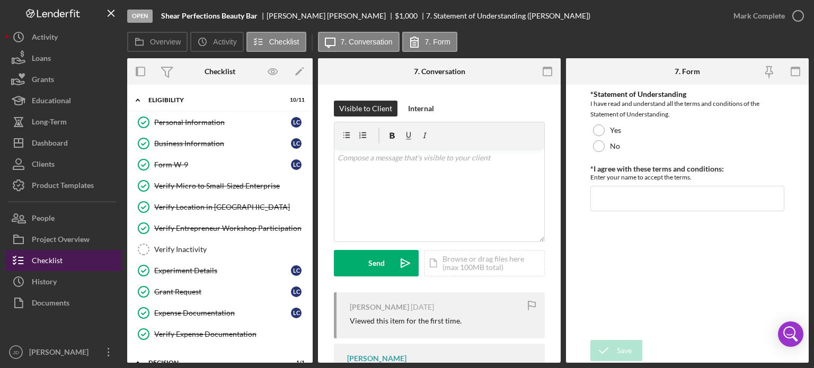
scroll to position [171, 0]
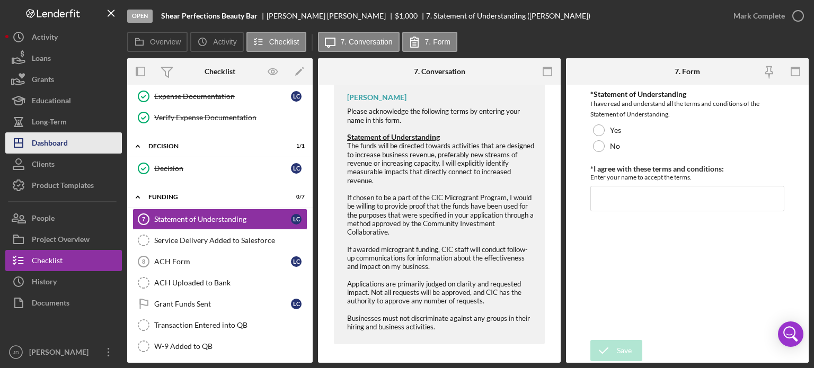
click at [52, 144] on div "Dashboard" at bounding box center [50, 144] width 36 height 24
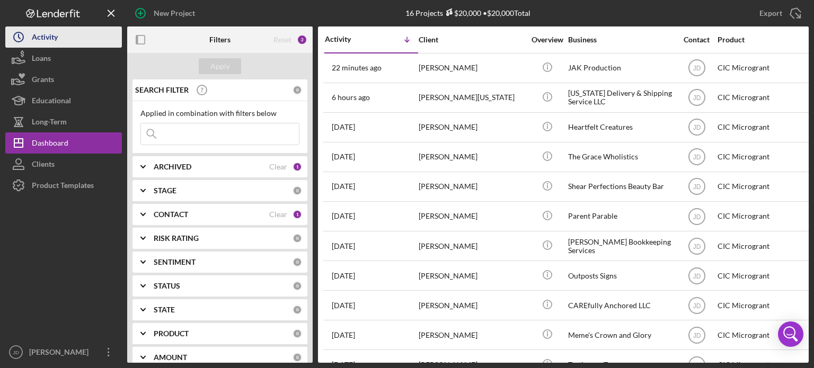
click at [40, 37] on div "Activity" at bounding box center [45, 38] width 26 height 24
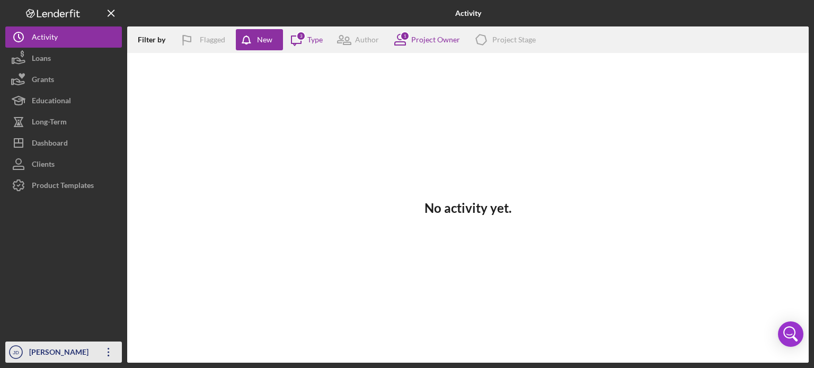
click at [112, 352] on icon "Icon/Overflow" at bounding box center [108, 352] width 26 height 26
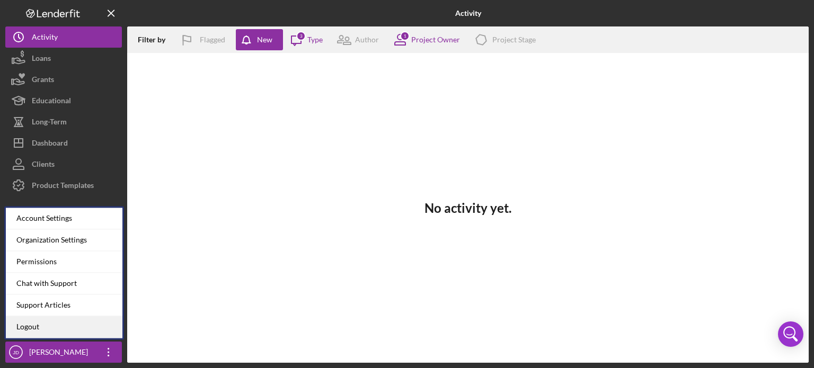
click at [33, 324] on link "Logout" at bounding box center [64, 327] width 117 height 22
